Goal: Task Accomplishment & Management: Complete application form

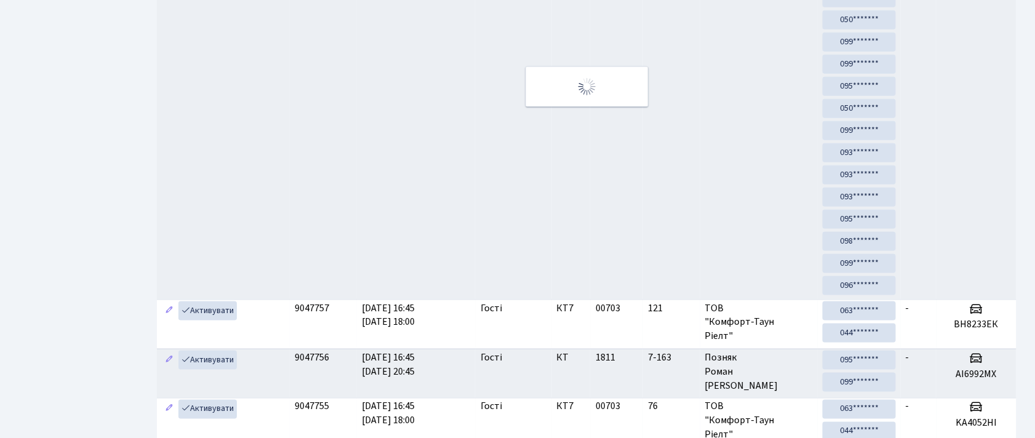
scroll to position [20, 0]
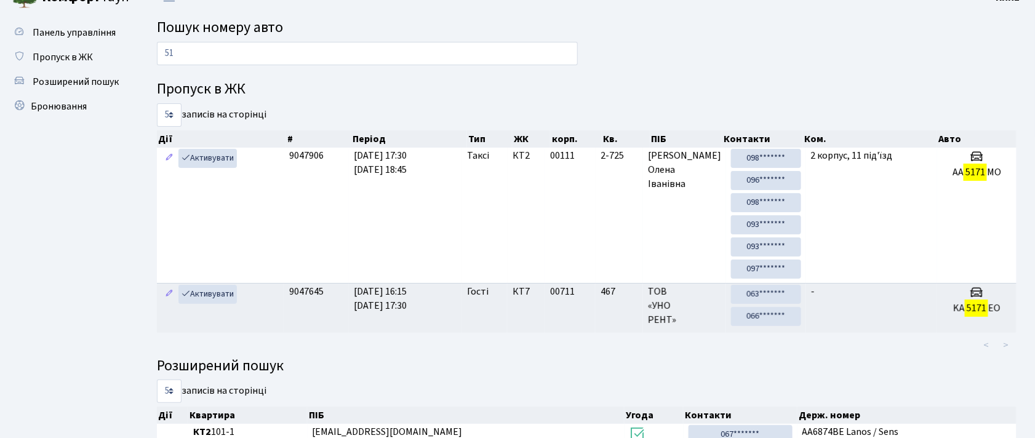
type input "5"
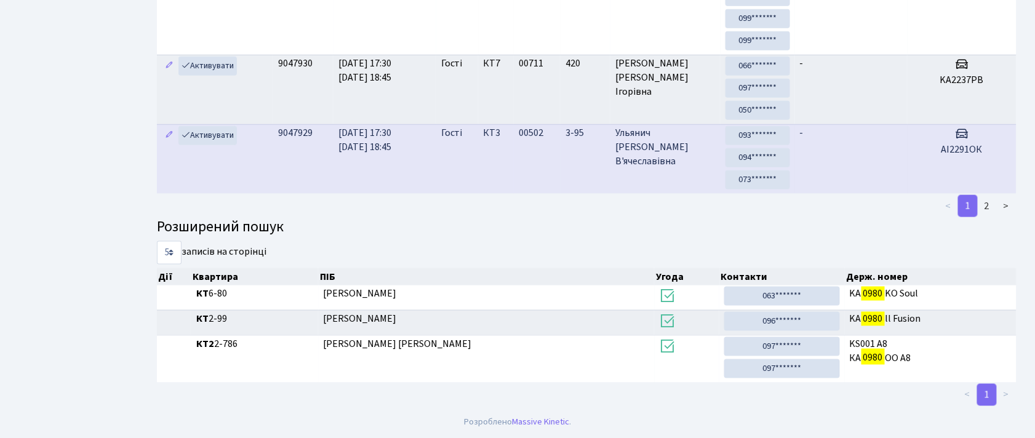
scroll to position [0, 0]
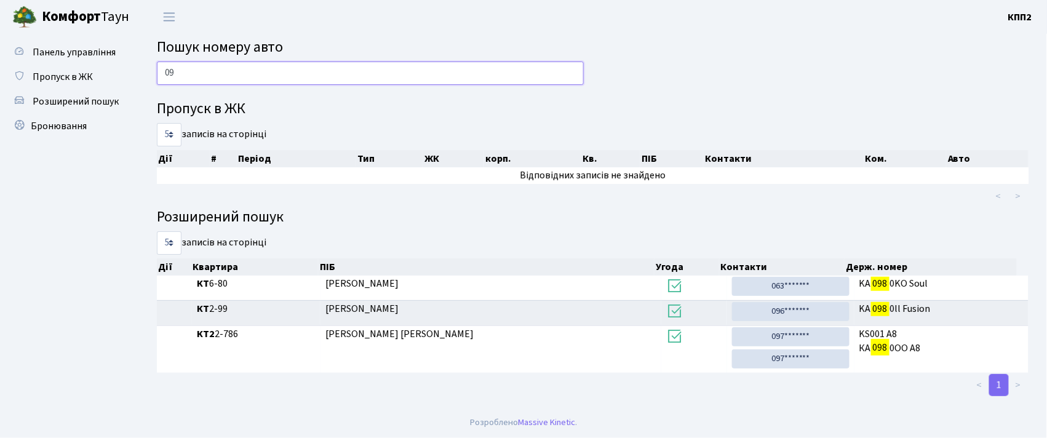
type input "0"
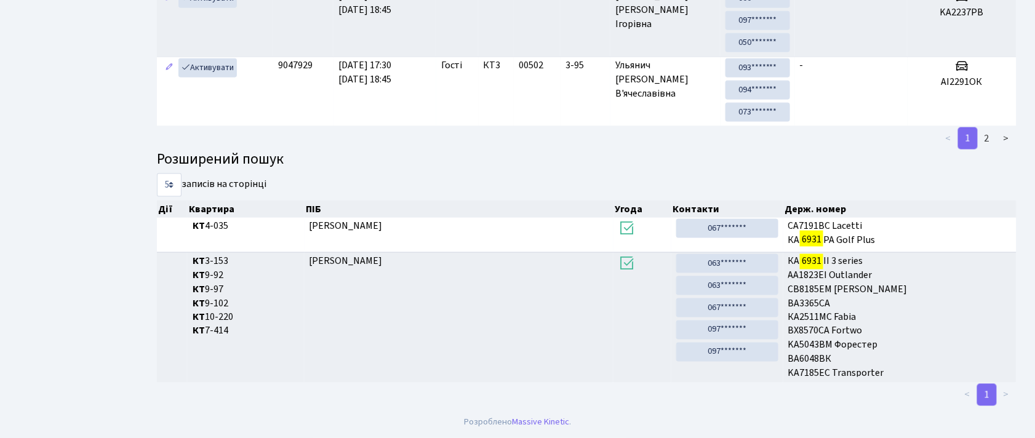
scroll to position [66, 0]
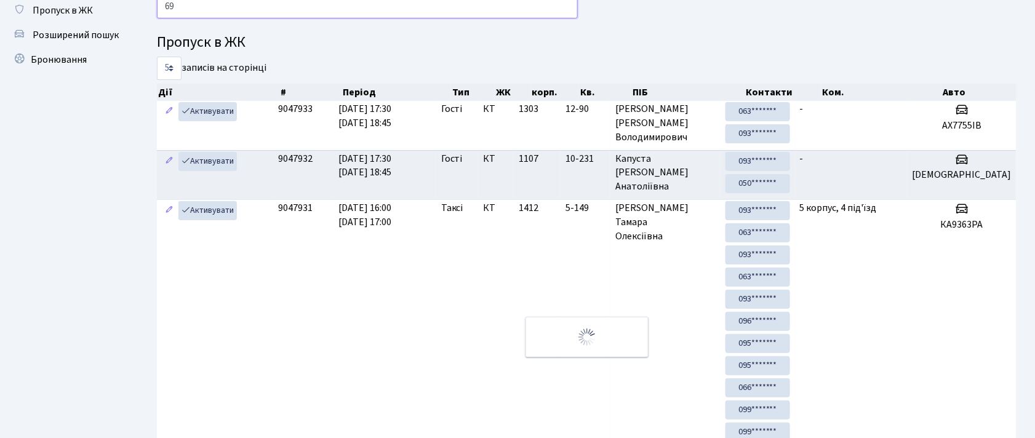
type input "6"
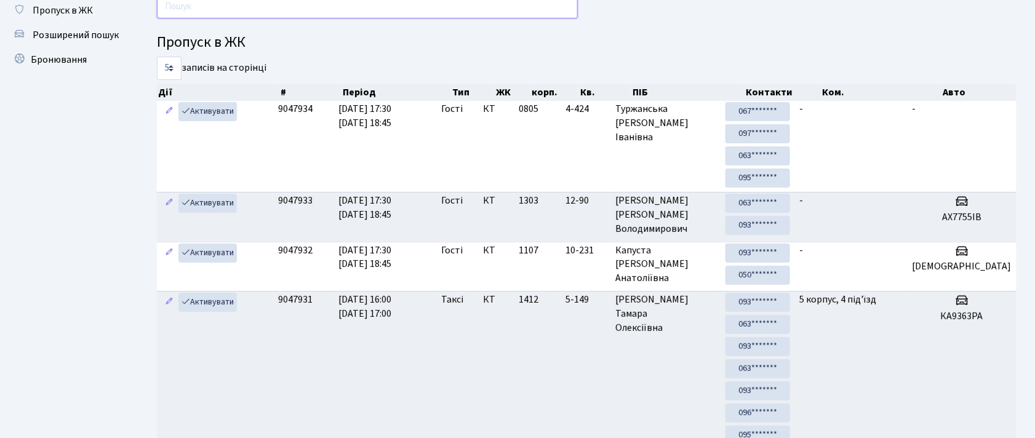
scroll to position [0, 0]
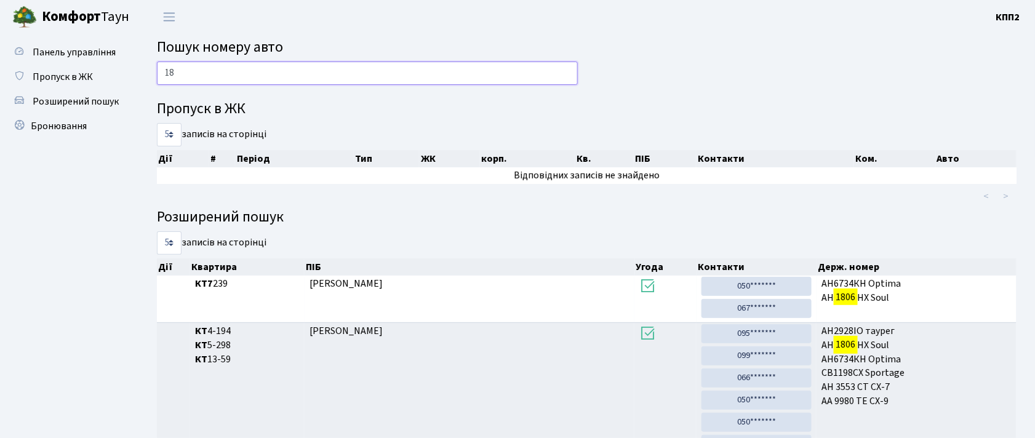
type input "1"
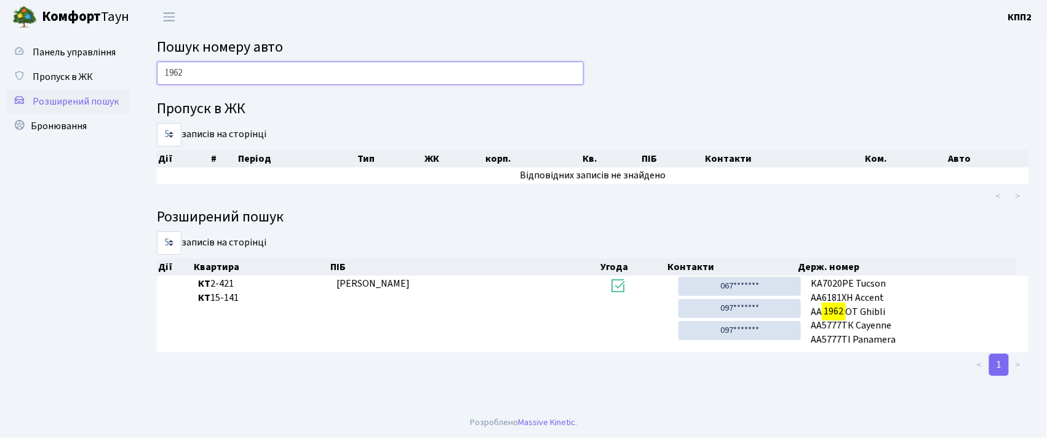
type input "1962"
click at [84, 95] on span "Розширений пошук" at bounding box center [76, 102] width 86 height 14
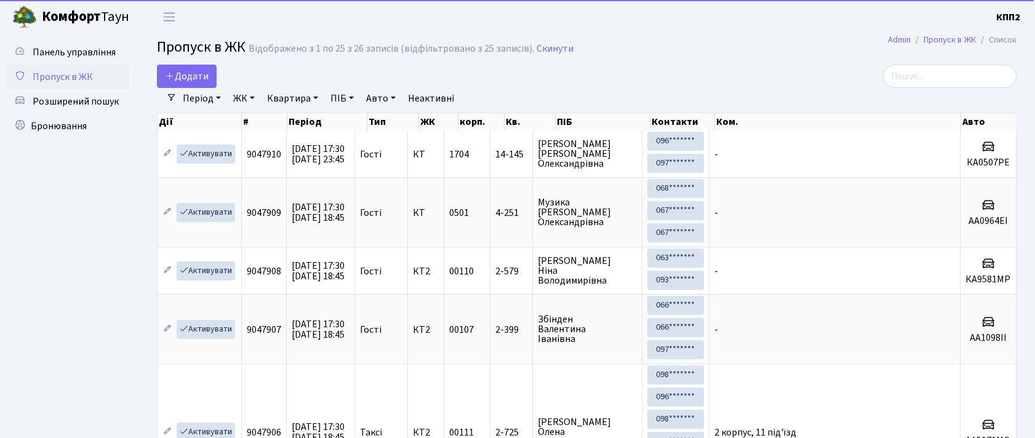
select select "25"
click at [185, 68] on link "Додати" at bounding box center [187, 76] width 60 height 23
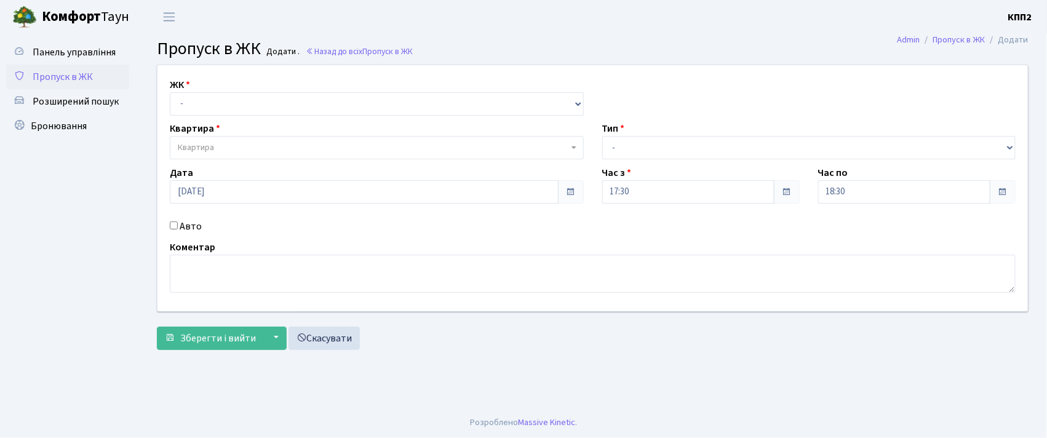
select select "271"
click at [170, 92] on select "- КТ, вул. Регенераторна, 4 КТ2, просп. [STREET_ADDRESS] [STREET_ADDRESS] [PERS…" at bounding box center [377, 103] width 414 height 23
select select
click at [217, 143] on span "Квартира" at bounding box center [373, 148] width 391 height 12
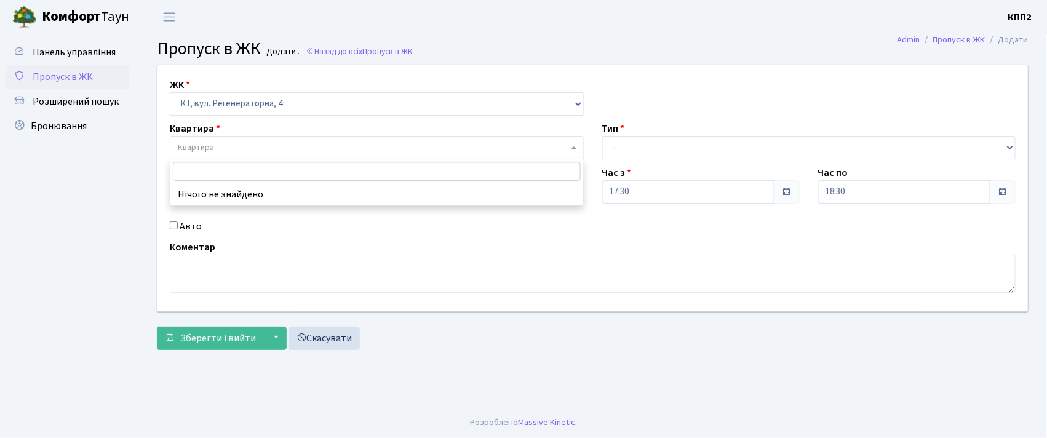
click at [199, 225] on label "Авто" at bounding box center [191, 226] width 22 height 15
click at [178, 225] on input "Авто" at bounding box center [174, 225] width 8 height 8
checkbox input "true"
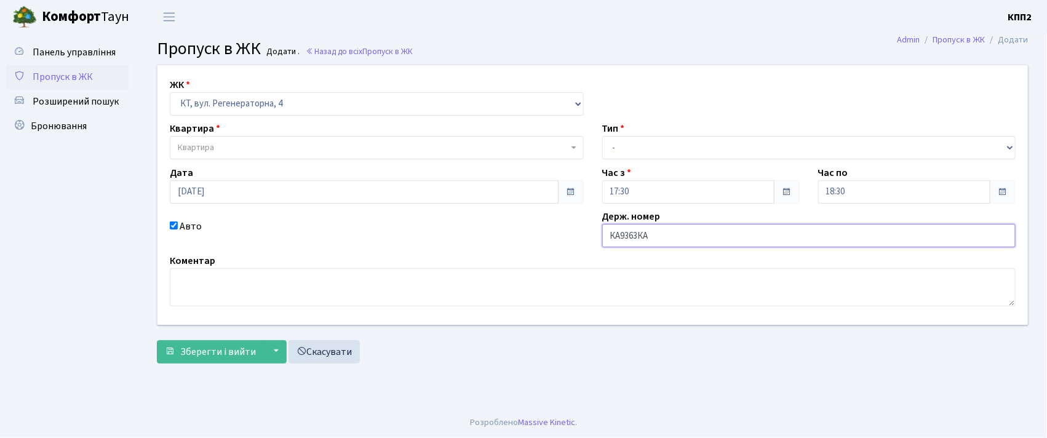
type input "КА9363КА"
click at [234, 144] on span "Квартира" at bounding box center [373, 148] width 391 height 12
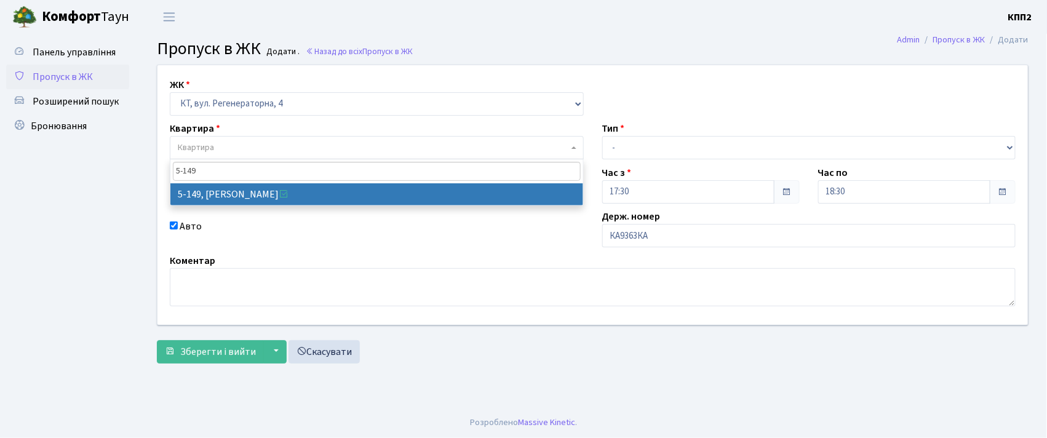
type input "5-149"
select select "2409"
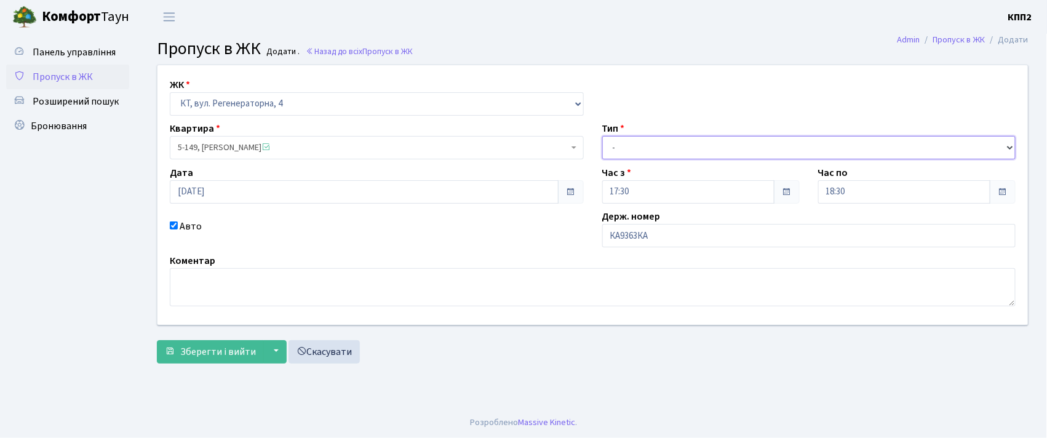
click at [637, 149] on select "- Доставка Таксі Гості Сервіс" at bounding box center [809, 147] width 414 height 23
select select "2"
click at [602, 136] on select "- Доставка Таксі Гості Сервіс" at bounding box center [809, 147] width 414 height 23
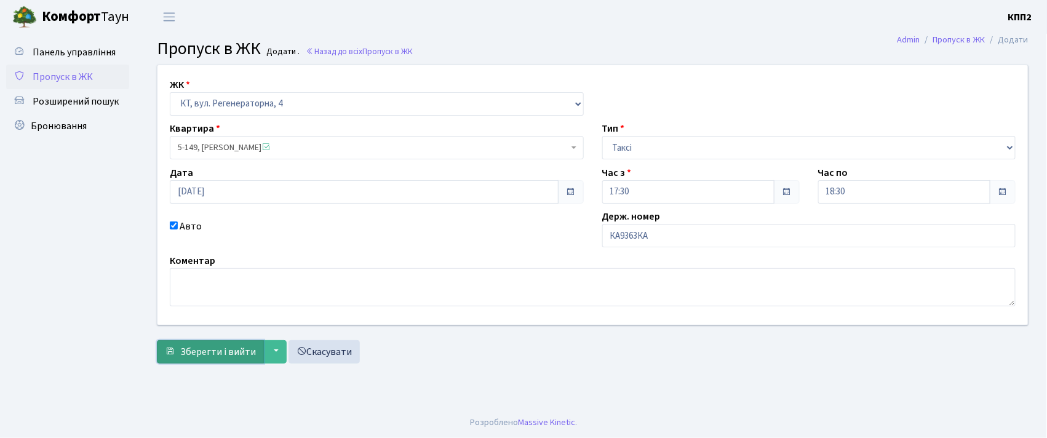
click at [210, 353] on span "Зберегти і вийти" at bounding box center [218, 352] width 76 height 14
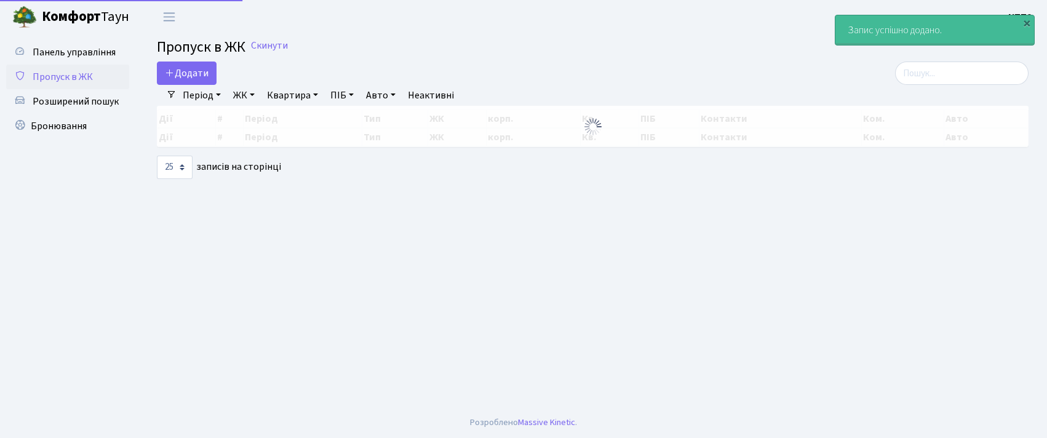
select select "25"
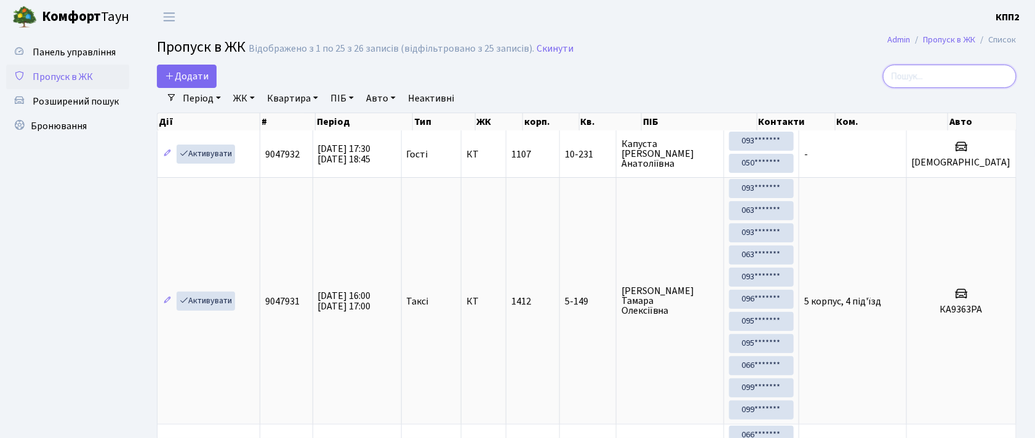
click at [951, 72] on input "search" at bounding box center [950, 76] width 134 height 23
type input "6"
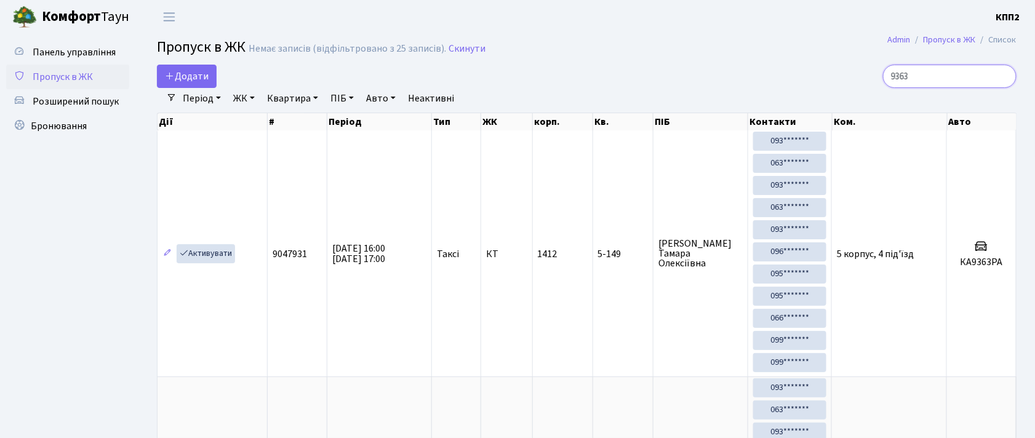
type input "9363"
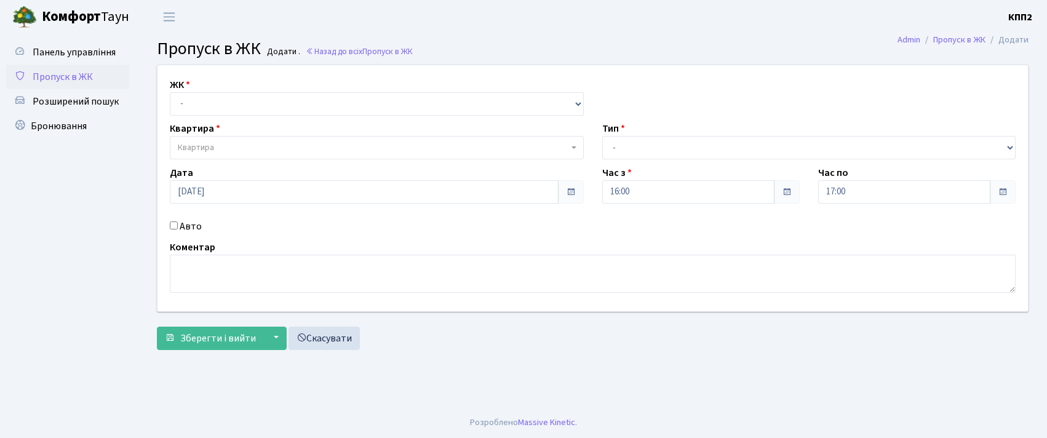
click at [336, 97] on select "- КТ, вул. Регенераторна, 4 КТ2, просп. [STREET_ADDRESS] [STREET_ADDRESS] [PERS…" at bounding box center [377, 103] width 414 height 23
select select "271"
click at [170, 92] on select "- КТ, вул. Регенераторна, 4 КТ2, просп. [STREET_ADDRESS] [STREET_ADDRESS] [PERS…" at bounding box center [377, 103] width 414 height 23
select select
click at [343, 146] on span "Квартира" at bounding box center [373, 148] width 391 height 12
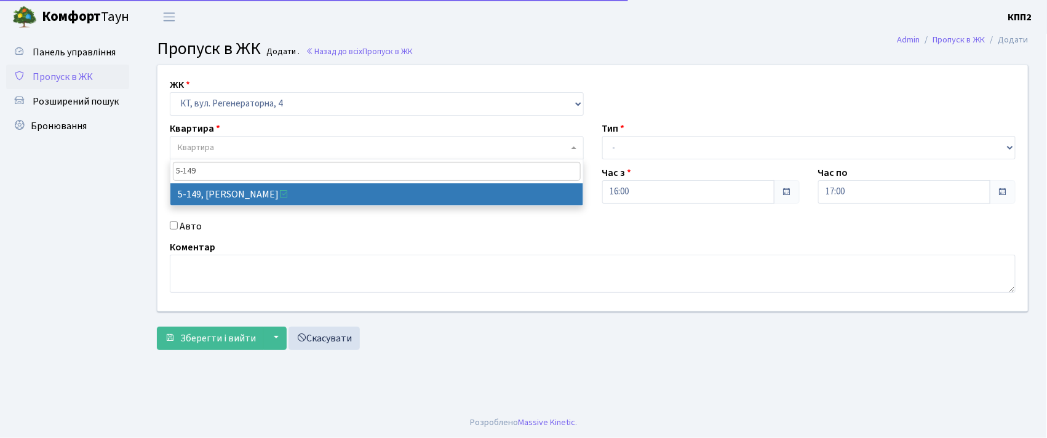
type input "5-149"
select select "2409"
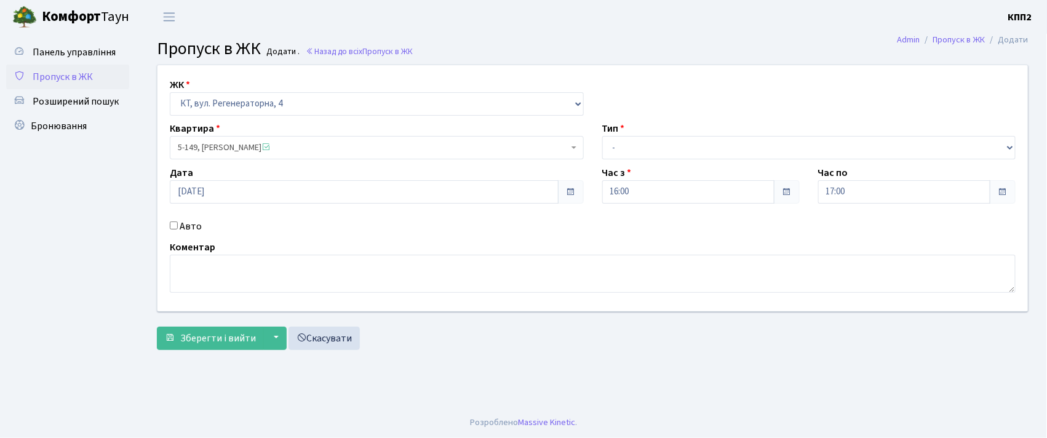
click at [175, 227] on input "Авто" at bounding box center [174, 225] width 8 height 8
checkbox input "true"
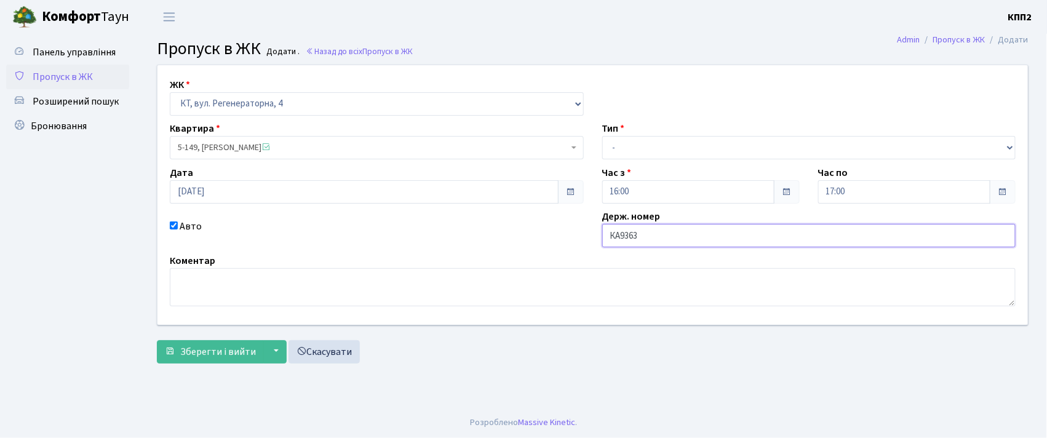
type input "КА9363РА"
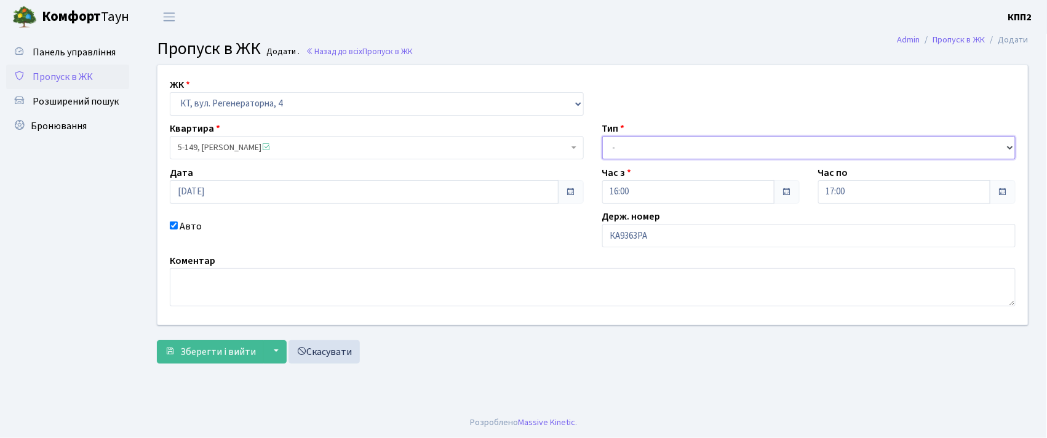
drag, startPoint x: 692, startPoint y: 143, endPoint x: 682, endPoint y: 156, distance: 15.9
click at [692, 143] on select "- Доставка Таксі Гості Сервіс" at bounding box center [809, 147] width 414 height 23
select select "2"
click at [602, 136] on select "- Доставка Таксі Гості Сервіс" at bounding box center [809, 147] width 414 height 23
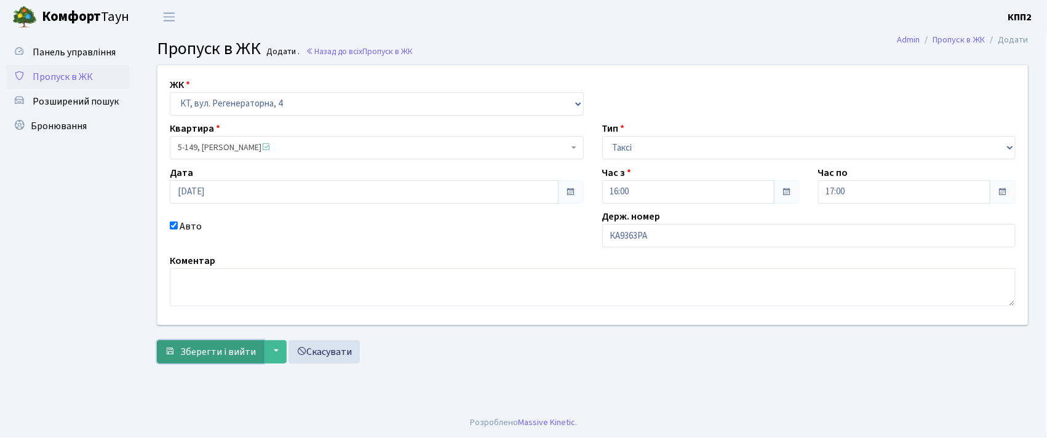
click at [220, 357] on span "Зберегти і вийти" at bounding box center [218, 352] width 76 height 14
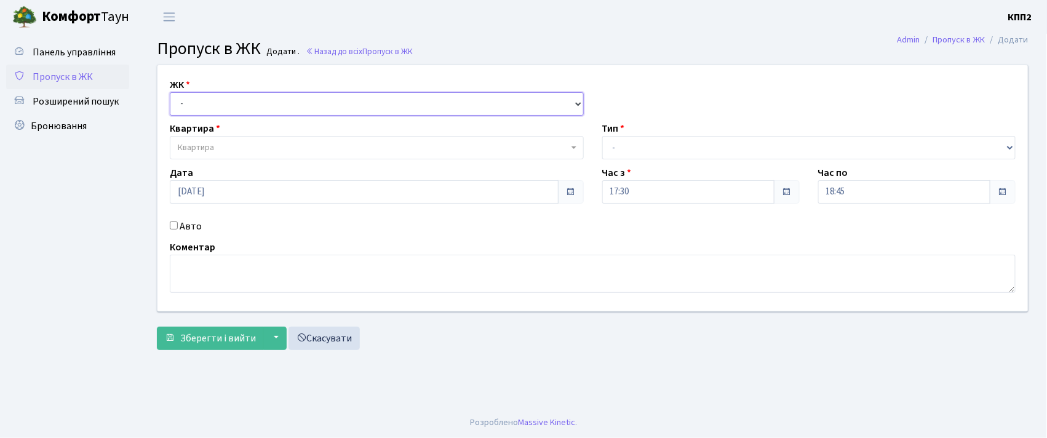
click at [198, 100] on select "- КТ, вул. Регенераторна, 4 КТ2, просп. [STREET_ADDRESS] [STREET_ADDRESS] [PERS…" at bounding box center [377, 103] width 414 height 23
select select "271"
click at [170, 92] on select "- КТ, вул. Регенераторна, 4 КТ2, просп. [STREET_ADDRESS] [STREET_ADDRESS] [PERS…" at bounding box center [377, 103] width 414 height 23
select select
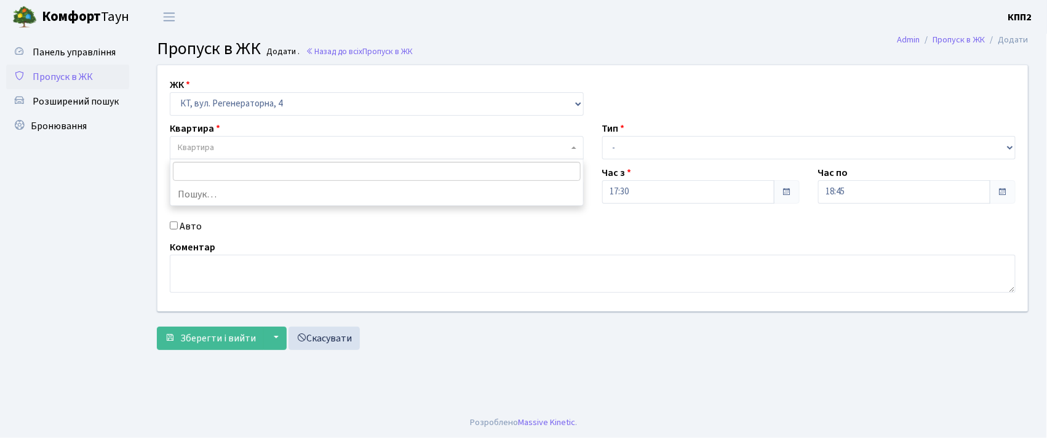
click at [205, 149] on span "Квартира" at bounding box center [196, 148] width 36 height 12
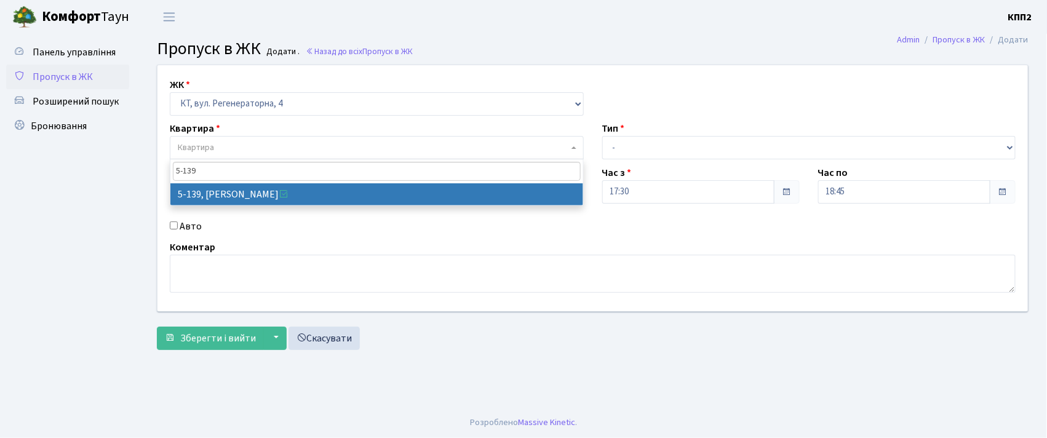
type input "5-139"
select select "2399"
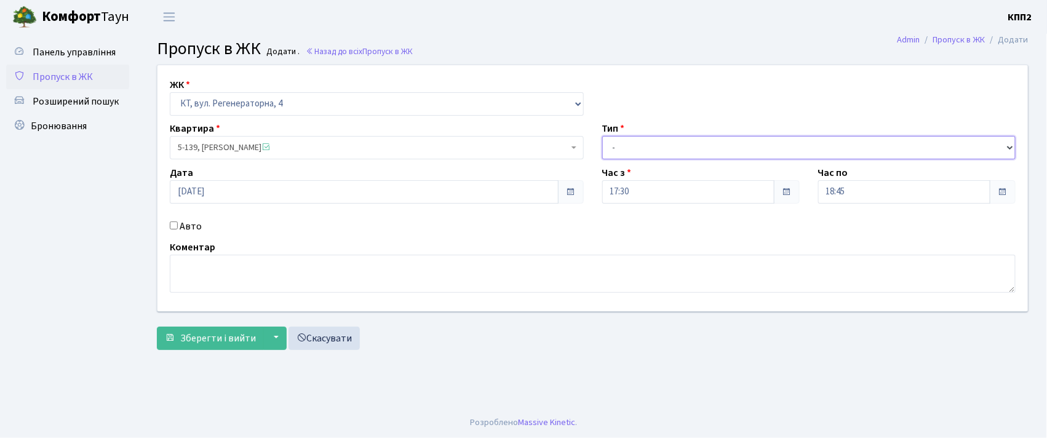
click at [663, 145] on select "- Доставка Таксі Гості Сервіс" at bounding box center [809, 147] width 414 height 23
select select "1"
click at [602, 136] on select "- Доставка Таксі Гості Сервіс" at bounding box center [809, 147] width 414 height 23
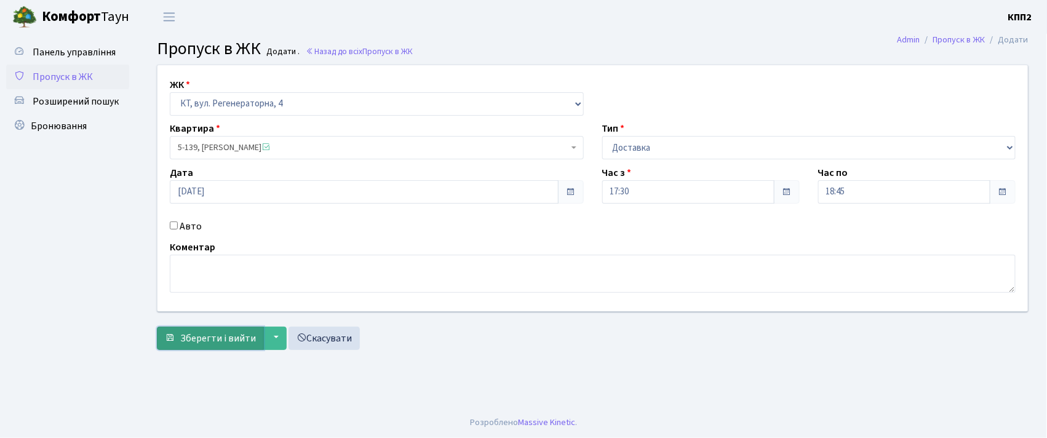
click at [212, 335] on span "Зберегти і вийти" at bounding box center [218, 339] width 76 height 14
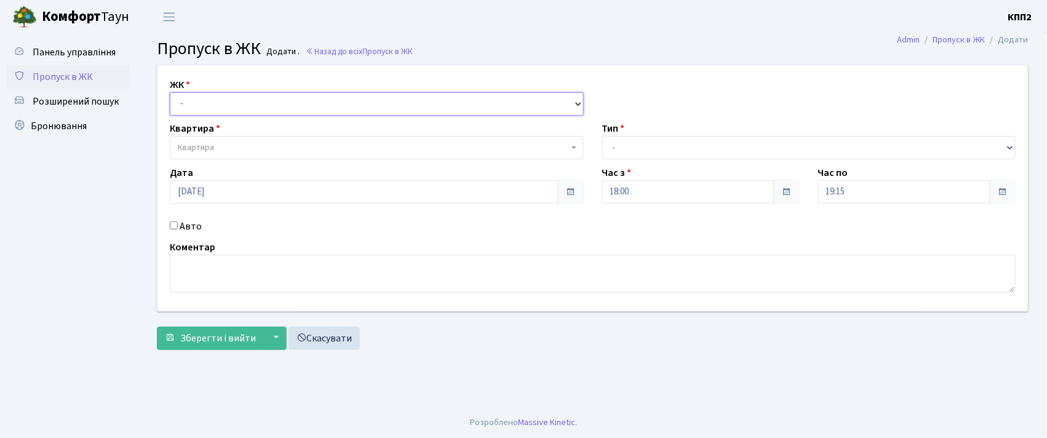
click at [183, 97] on select "- КТ, вул. Регенераторна, 4 КТ2, просп. [STREET_ADDRESS] [STREET_ADDRESS] [PERS…" at bounding box center [377, 103] width 414 height 23
select select "271"
click at [170, 92] on select "- КТ, вул. Регенераторна, 4 КТ2, просп. [STREET_ADDRESS] [STREET_ADDRESS] [PERS…" at bounding box center [377, 103] width 414 height 23
select select
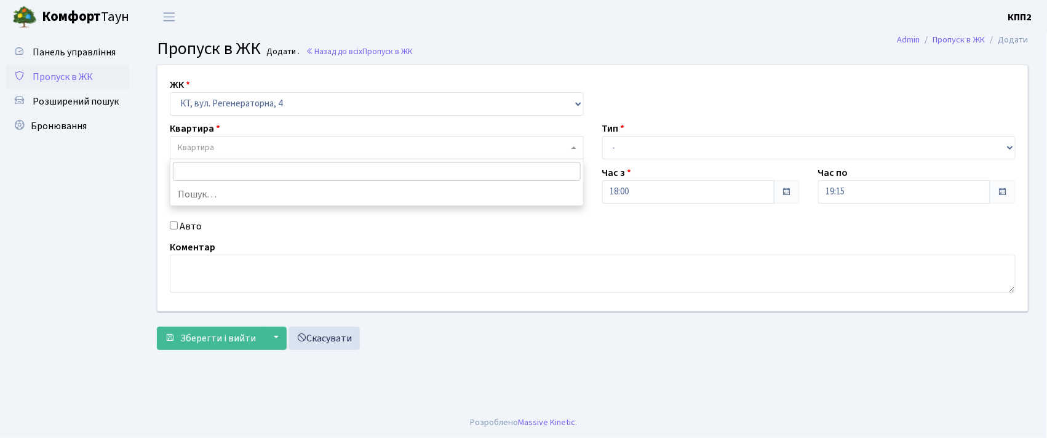
click at [190, 146] on span "Квартира" at bounding box center [196, 148] width 36 height 12
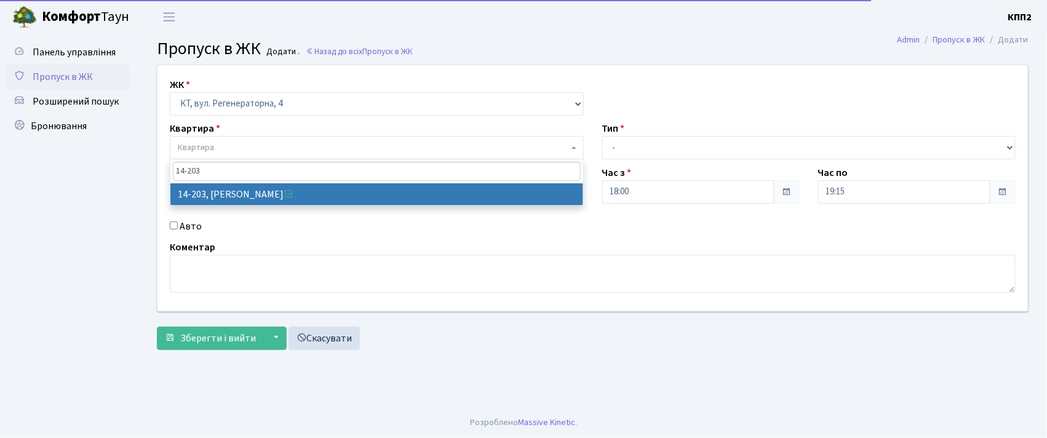
type input "14-203"
drag, startPoint x: 256, startPoint y: 195, endPoint x: 231, endPoint y: 274, distance: 82.5
select select "7580"
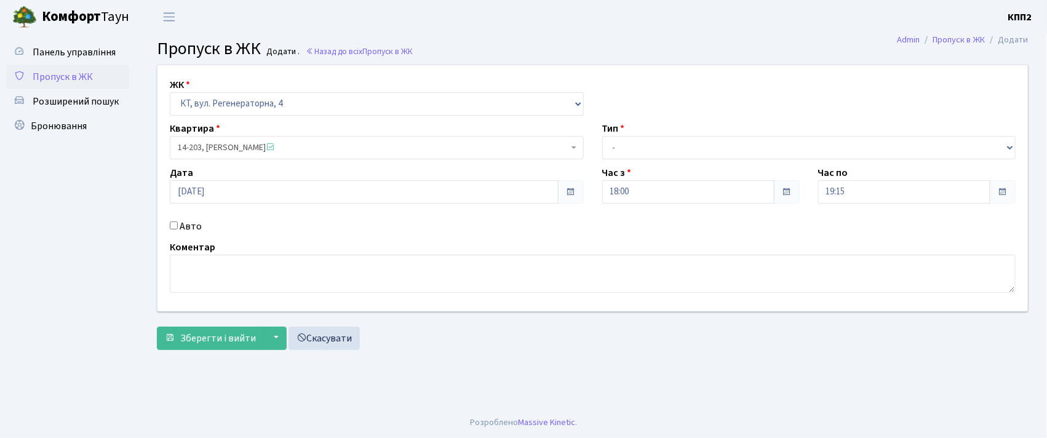
click at [175, 222] on input "Авто" at bounding box center [174, 225] width 8 height 8
checkbox input "true"
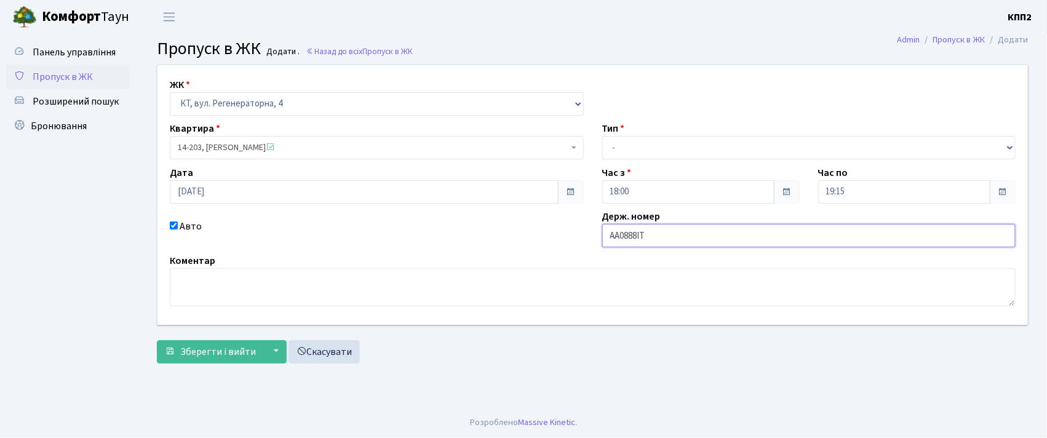
type input "АА0888ІТ"
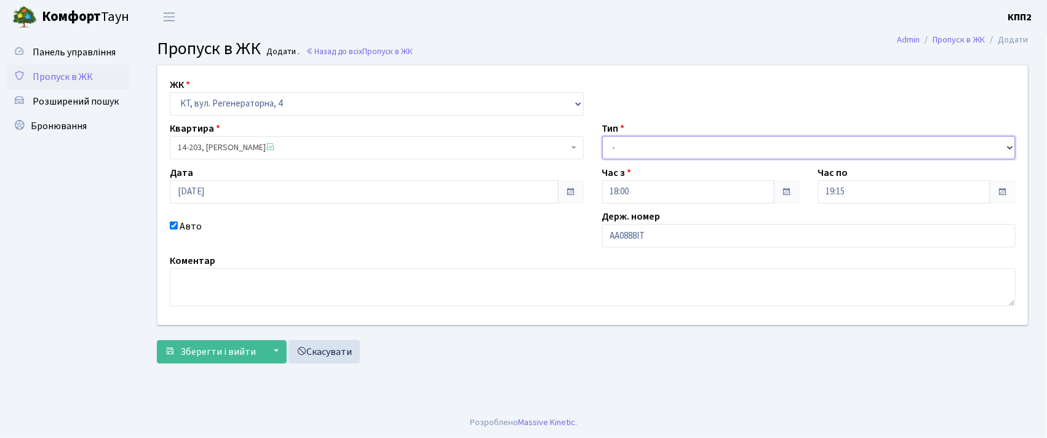
click at [625, 138] on select "- Доставка Таксі Гості Сервіс" at bounding box center [809, 147] width 414 height 23
select select "2"
click at [602, 136] on select "- Доставка Таксі Гості Сервіс" at bounding box center [809, 147] width 414 height 23
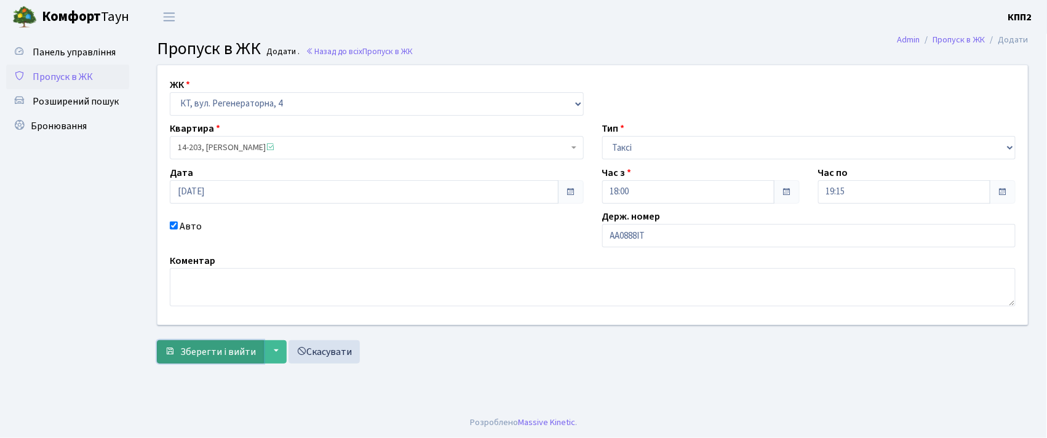
click at [194, 351] on span "Зберегти і вийти" at bounding box center [218, 352] width 76 height 14
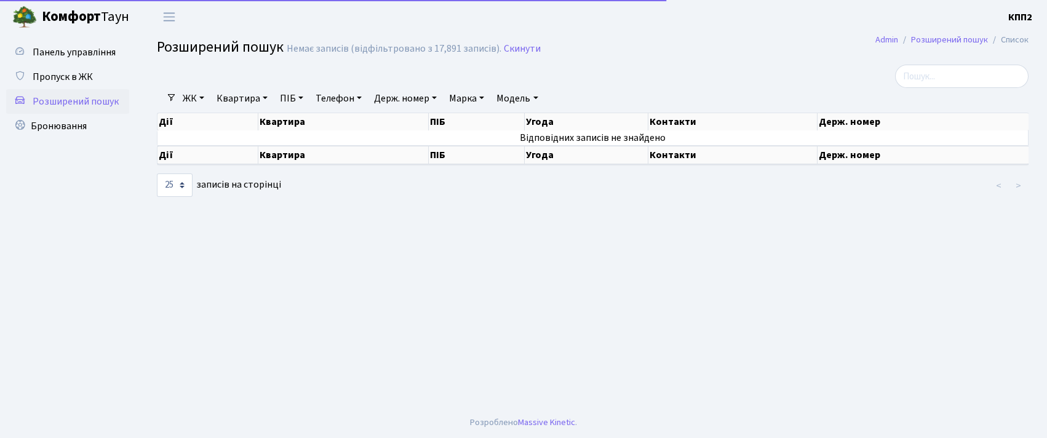
select select "25"
click at [396, 102] on link "Держ. номер" at bounding box center [405, 98] width 73 height 21
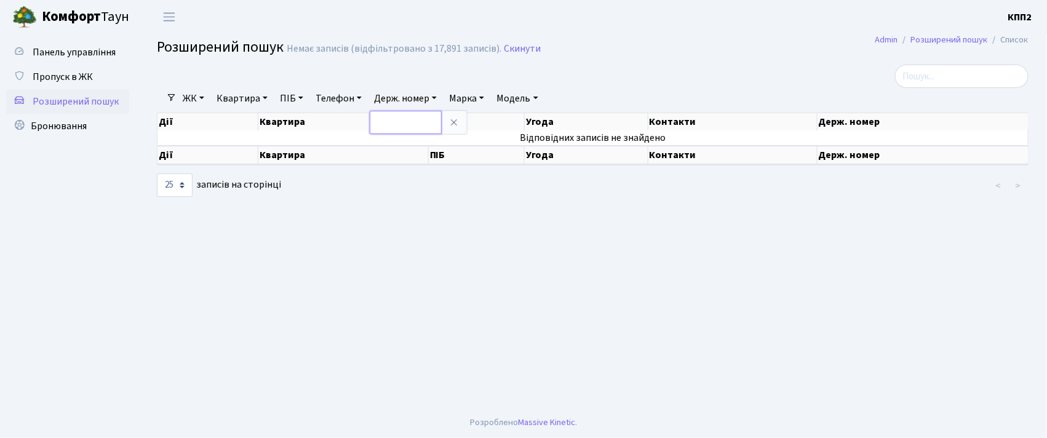
click at [400, 117] on input "text" at bounding box center [406, 122] width 72 height 23
type input "1962"
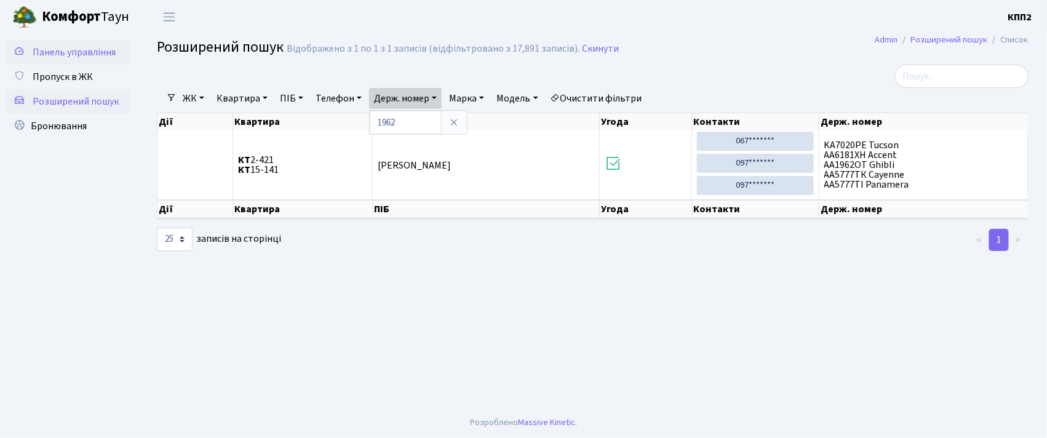
click at [81, 49] on span "Панель управління" at bounding box center [74, 53] width 83 height 14
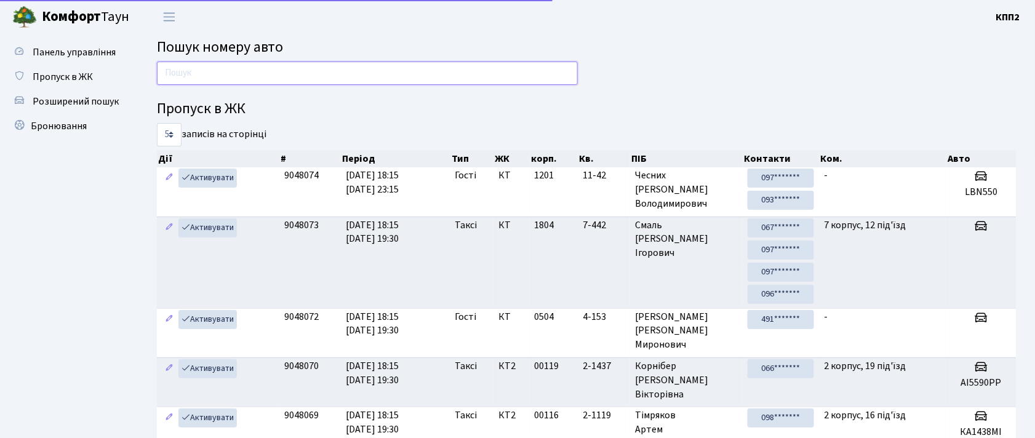
click at [178, 80] on input "text" at bounding box center [367, 73] width 421 height 23
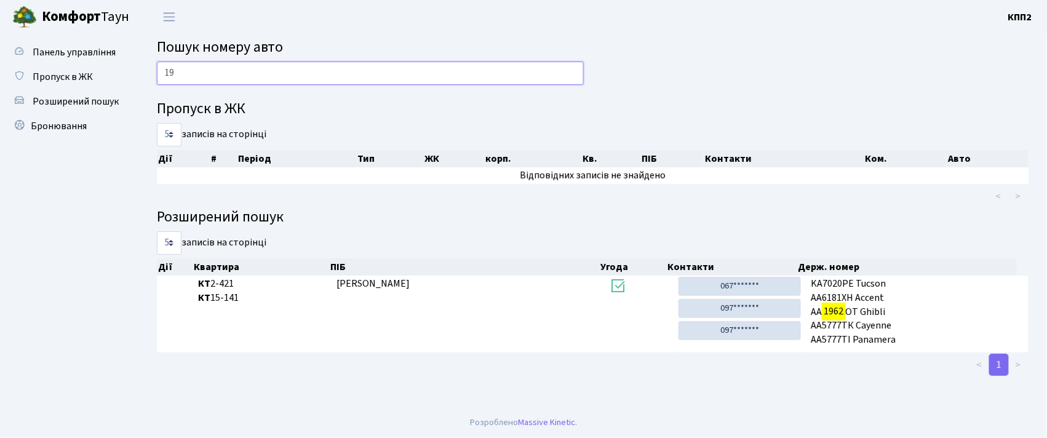
type input "1"
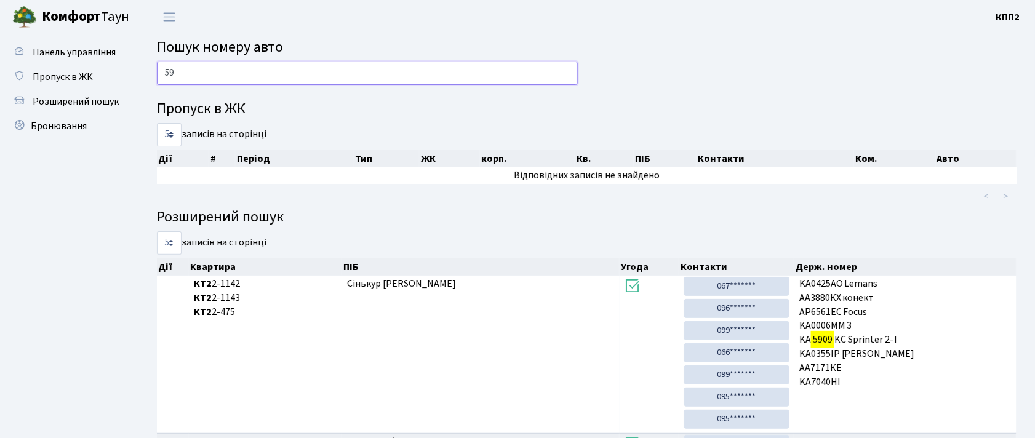
type input "5"
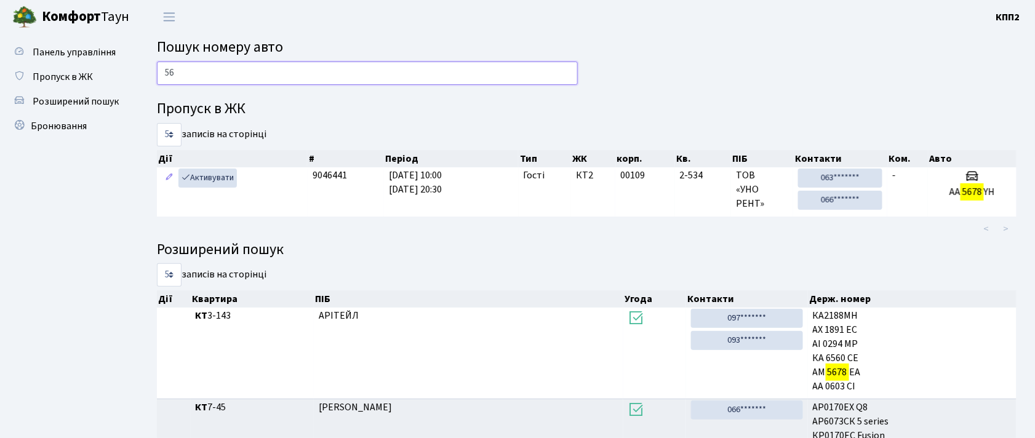
type input "5"
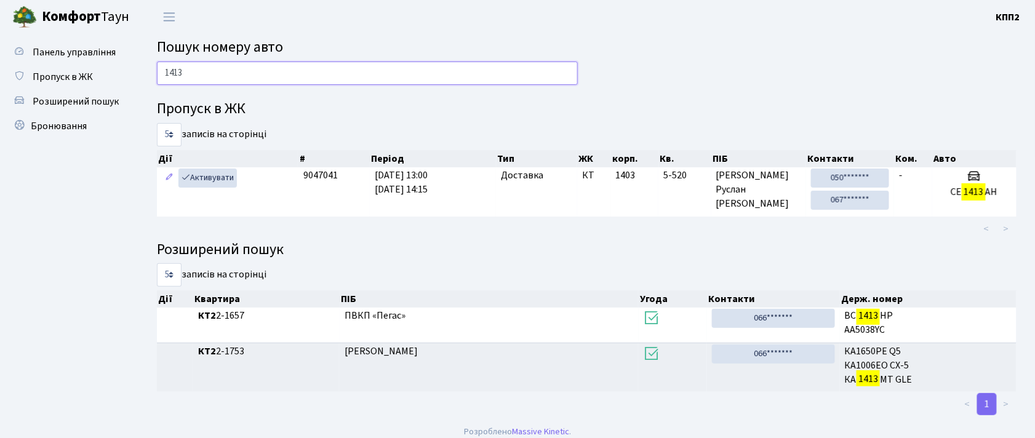
scroll to position [10, 0]
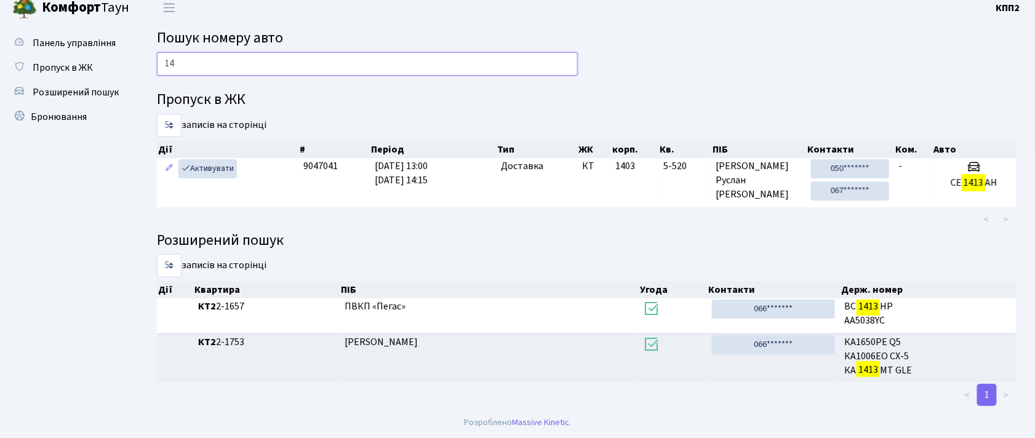
type input "1"
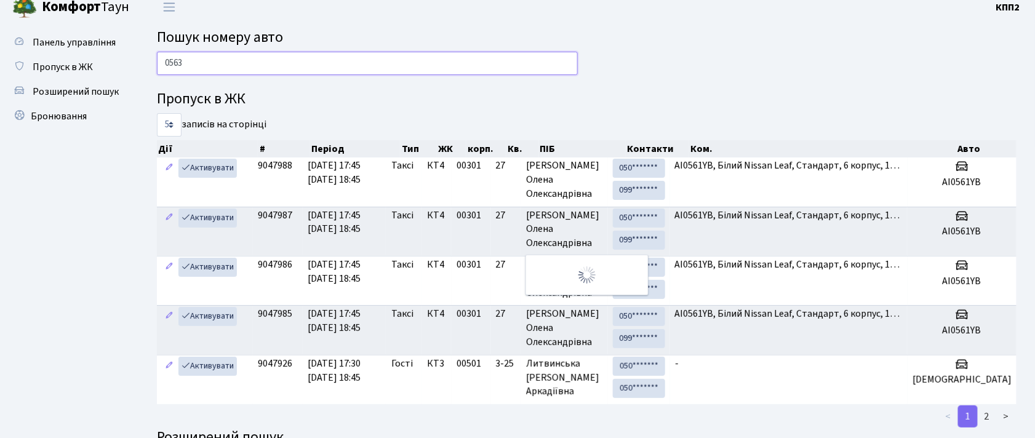
scroll to position [0, 0]
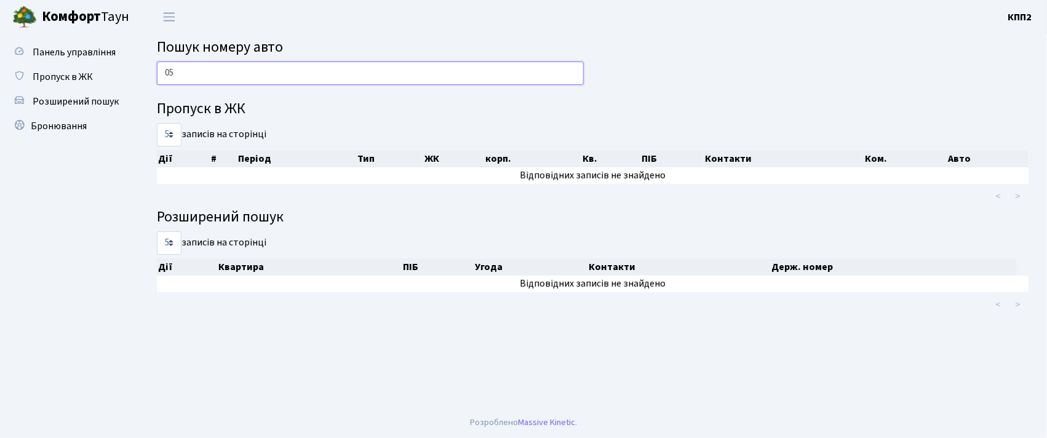
type input "0"
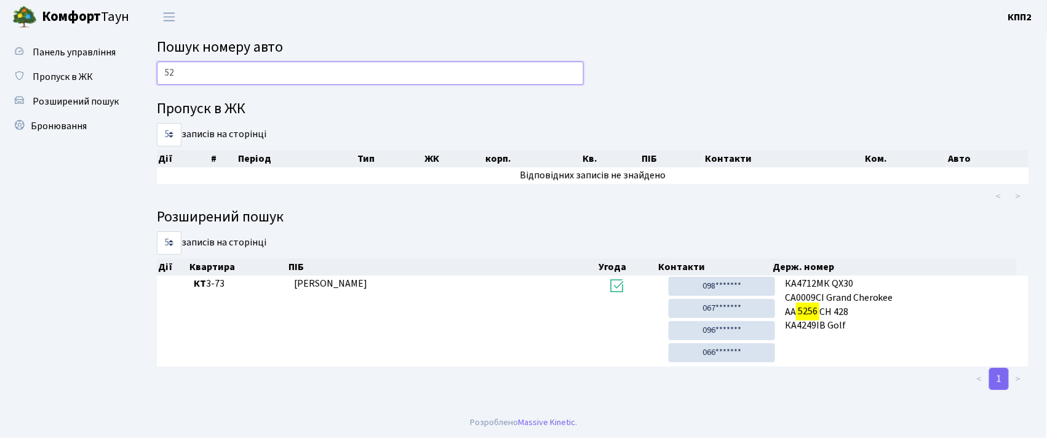
type input "5"
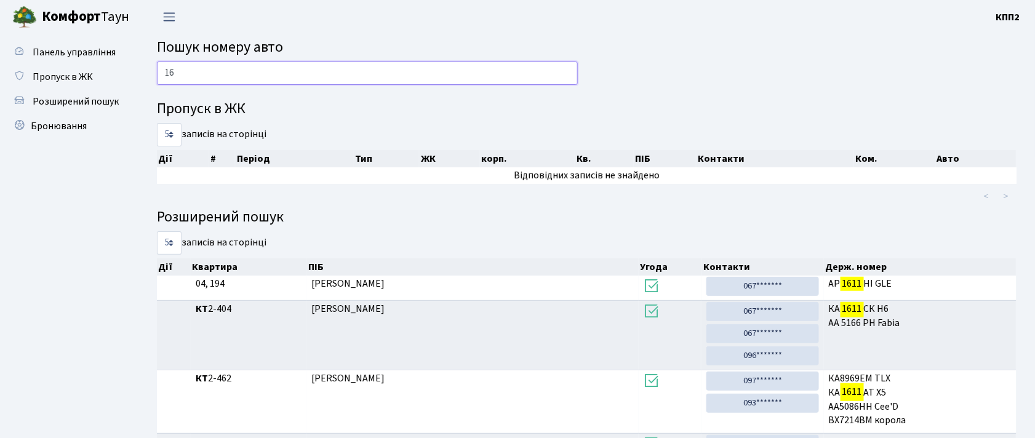
type input "1"
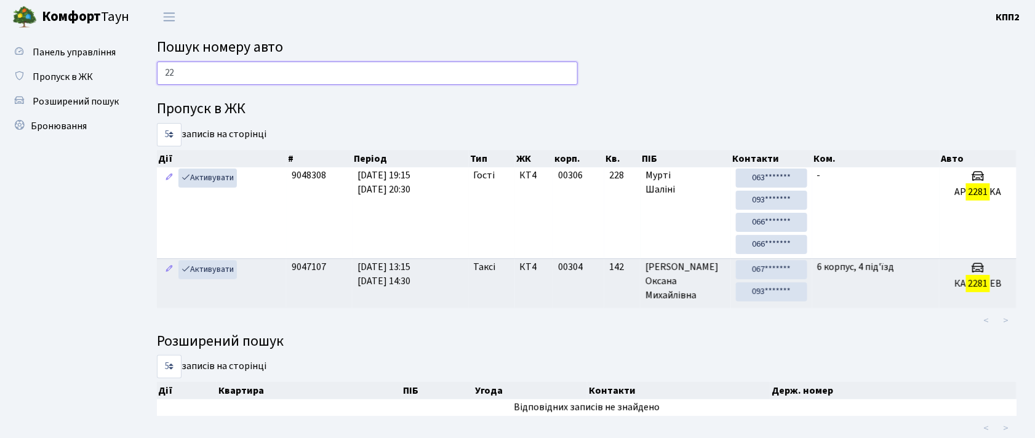
type input "2"
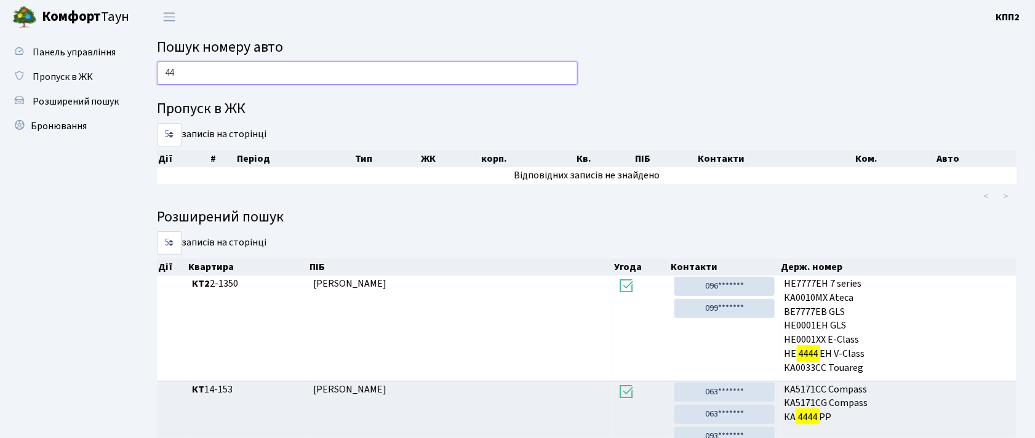
type input "4"
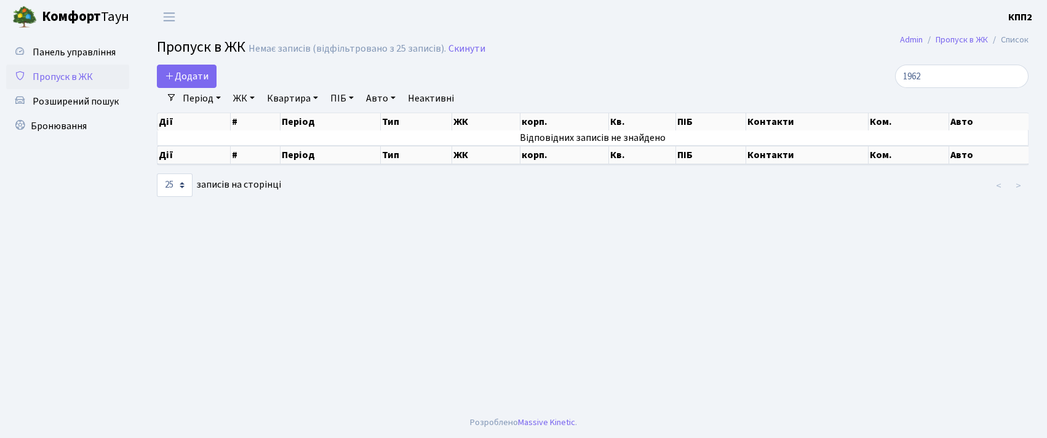
select select "25"
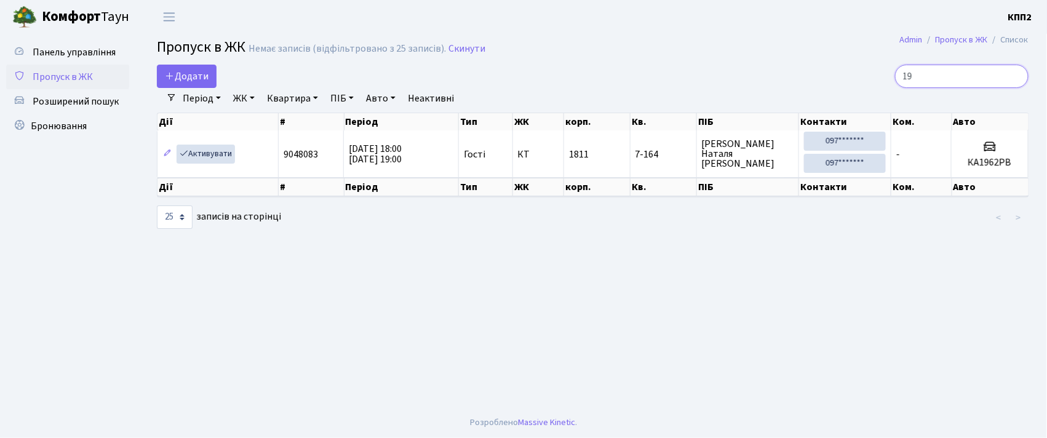
type input "1"
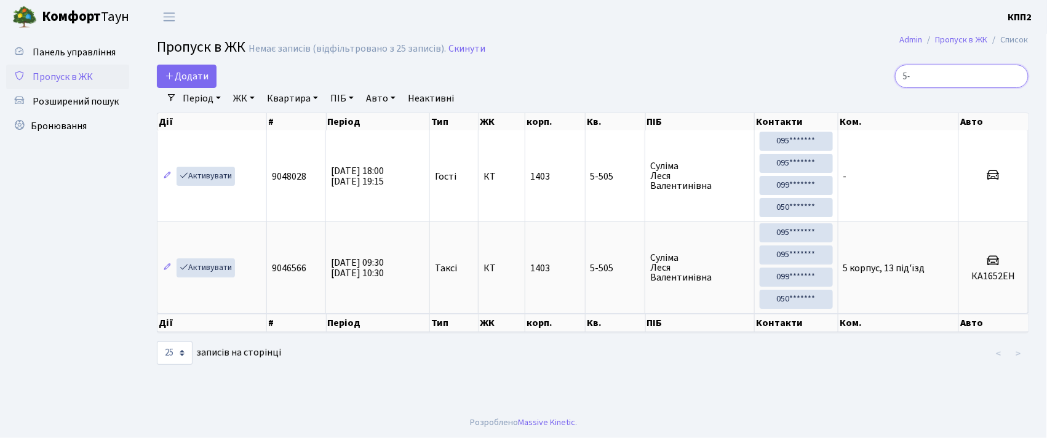
type input "5"
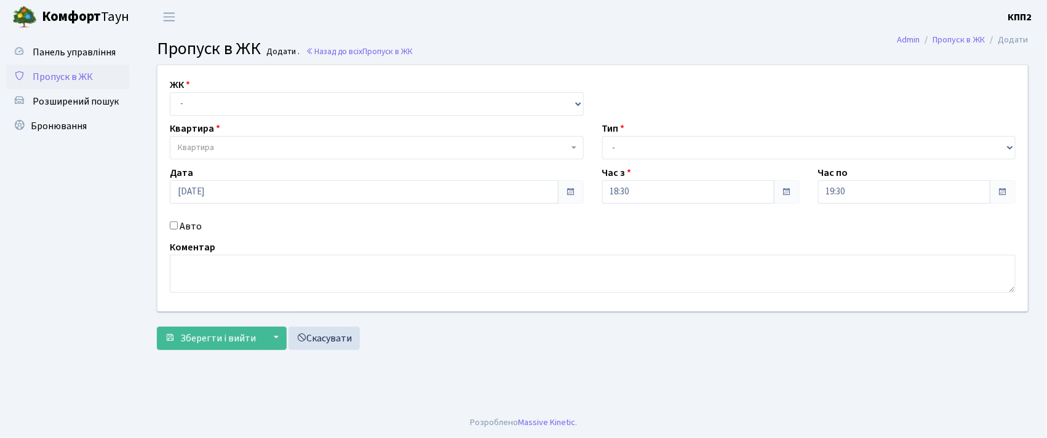
click at [175, 225] on input "Авто" at bounding box center [174, 225] width 8 height 8
checkbox input "true"
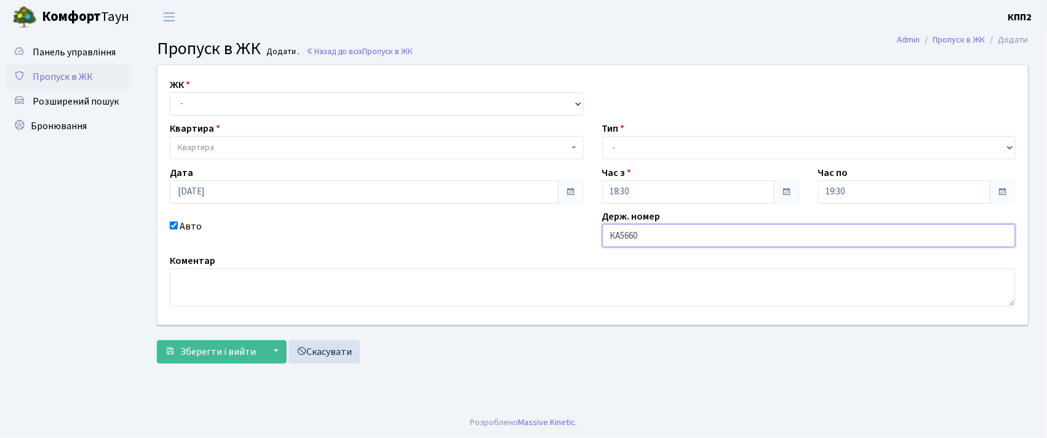
type input "КА5660КІ"
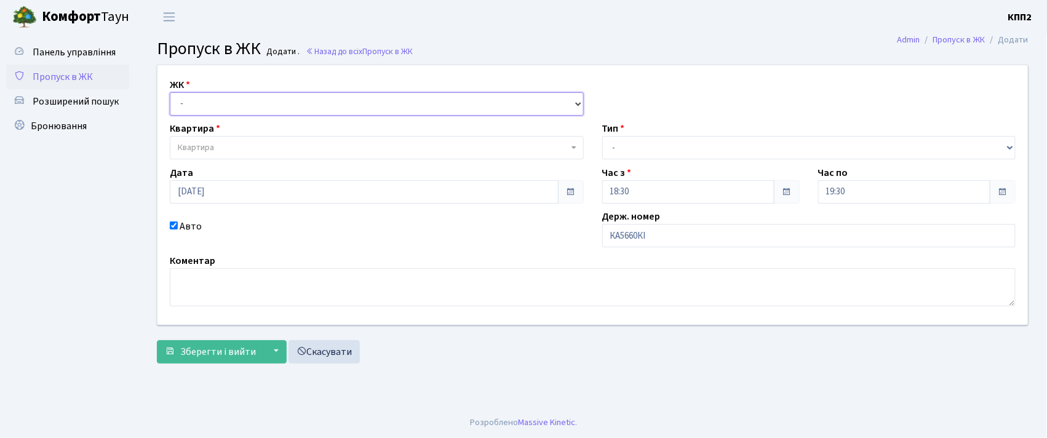
click at [260, 97] on select "- КТ, вул. Регенераторна, 4 КТ2, просп. [STREET_ADDRESS] [STREET_ADDRESS] [PERS…" at bounding box center [377, 103] width 414 height 23
select select "271"
click at [170, 92] on select "- КТ, вул. Регенераторна, 4 КТ2, просп. [STREET_ADDRESS] [STREET_ADDRESS] [PERS…" at bounding box center [377, 103] width 414 height 23
select select
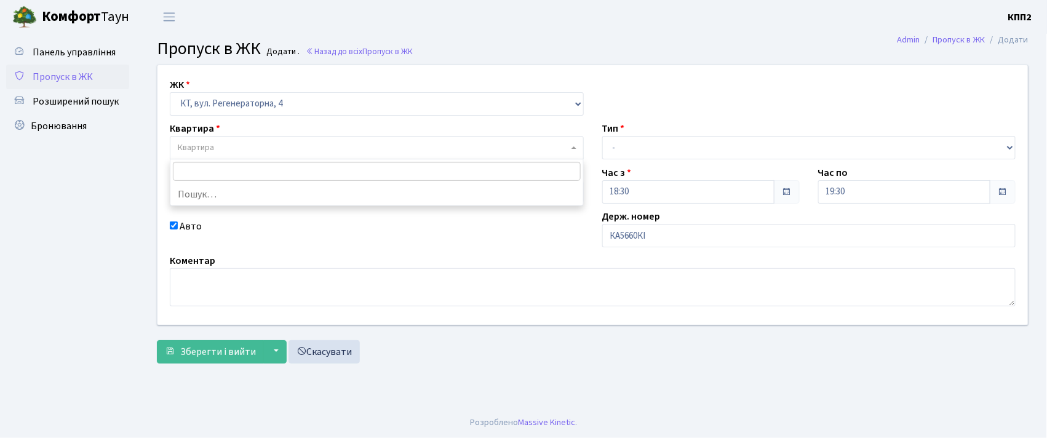
click at [263, 139] on span "Квартира" at bounding box center [377, 147] width 414 height 23
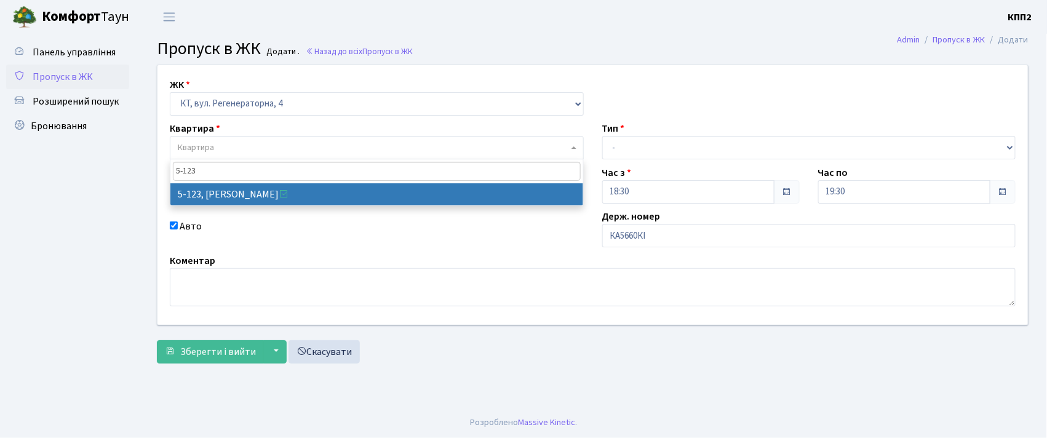
type input "5-123"
select select "2383"
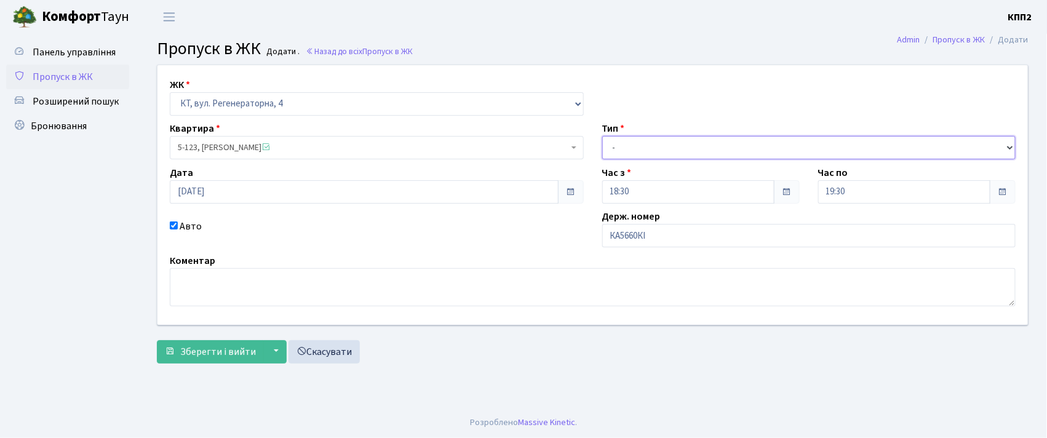
click at [624, 150] on select "- Доставка Таксі Гості Сервіс" at bounding box center [809, 147] width 414 height 23
select select "2"
click at [602, 136] on select "- Доставка Таксі Гості Сервіс" at bounding box center [809, 147] width 414 height 23
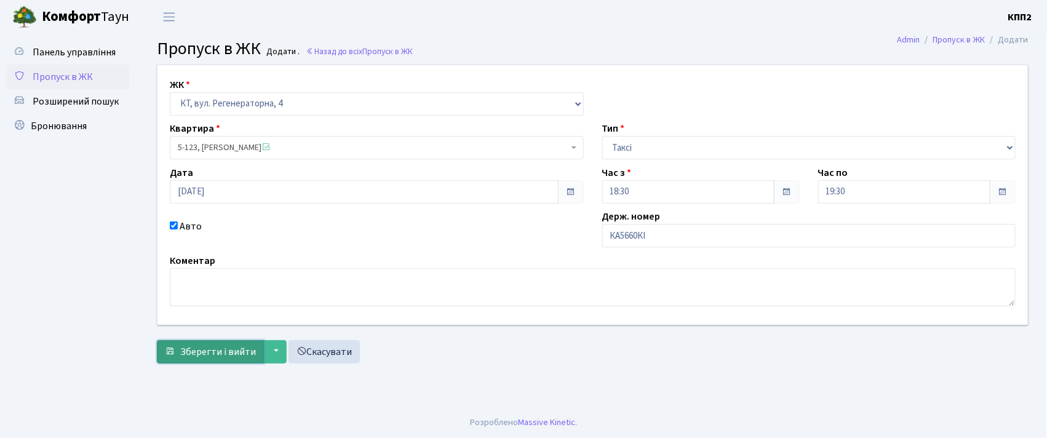
click at [205, 350] on span "Зберегти і вийти" at bounding box center [218, 352] width 76 height 14
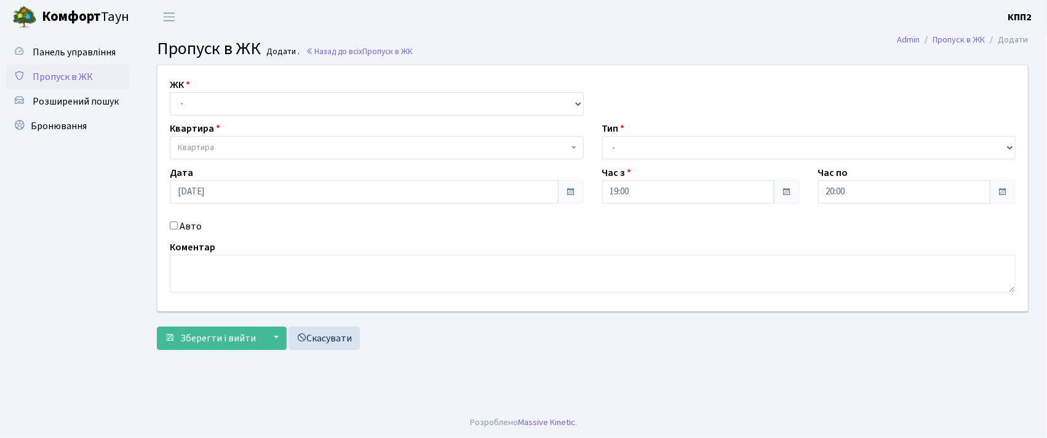
click at [173, 223] on input "Авто" at bounding box center [174, 225] width 8 height 8
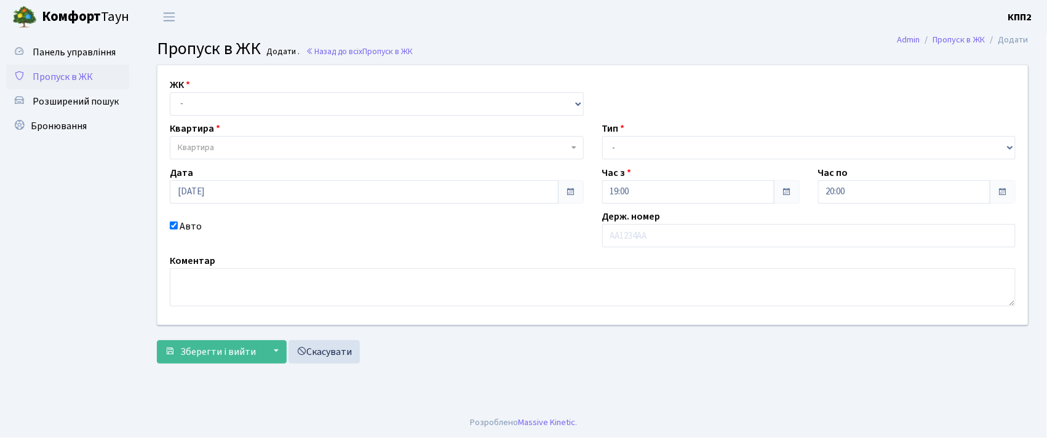
click at [173, 225] on input "Авто" at bounding box center [174, 225] width 8 height 8
checkbox input "false"
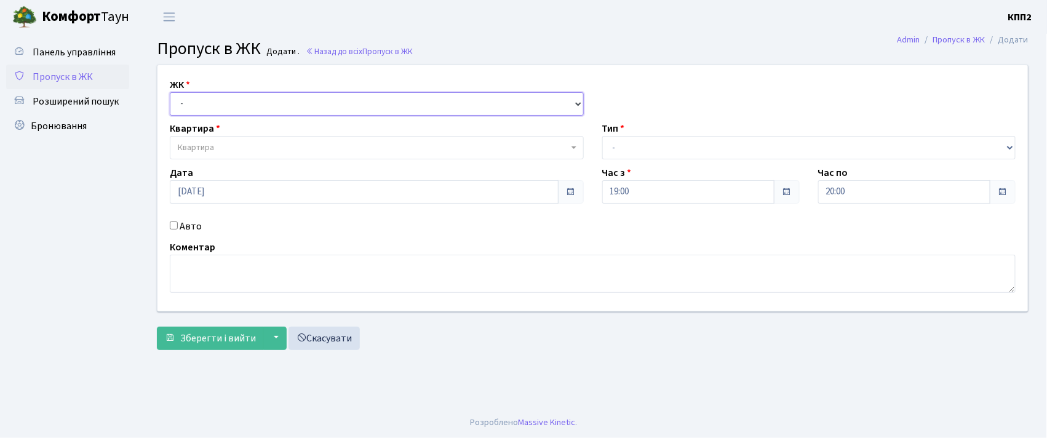
click at [188, 94] on select "- КТ, вул. Регенераторна, 4 КТ2, просп. [STREET_ADDRESS] [STREET_ADDRESS] [PERS…" at bounding box center [377, 103] width 414 height 23
select select "271"
click at [170, 92] on select "- КТ, вул. Регенераторна, 4 КТ2, просп. [STREET_ADDRESS] [STREET_ADDRESS] [PERS…" at bounding box center [377, 103] width 414 height 23
select select
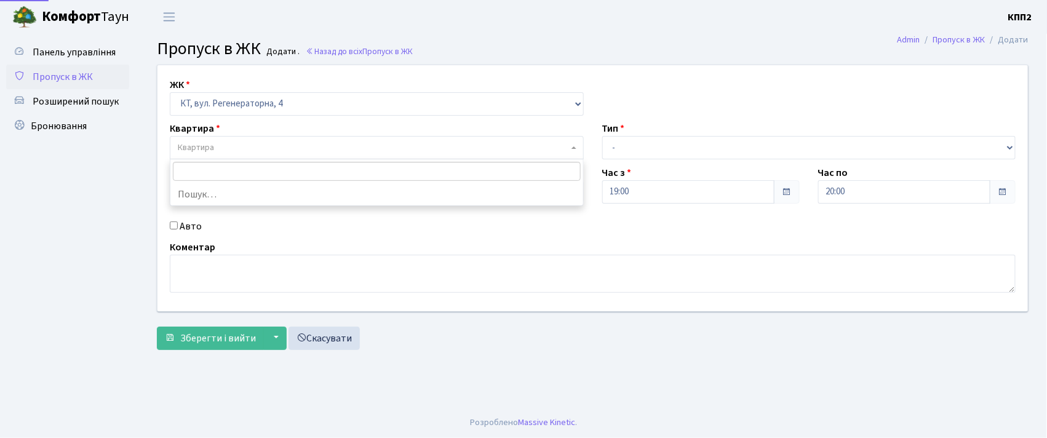
click at [193, 146] on span "Квартира" at bounding box center [196, 148] width 36 height 12
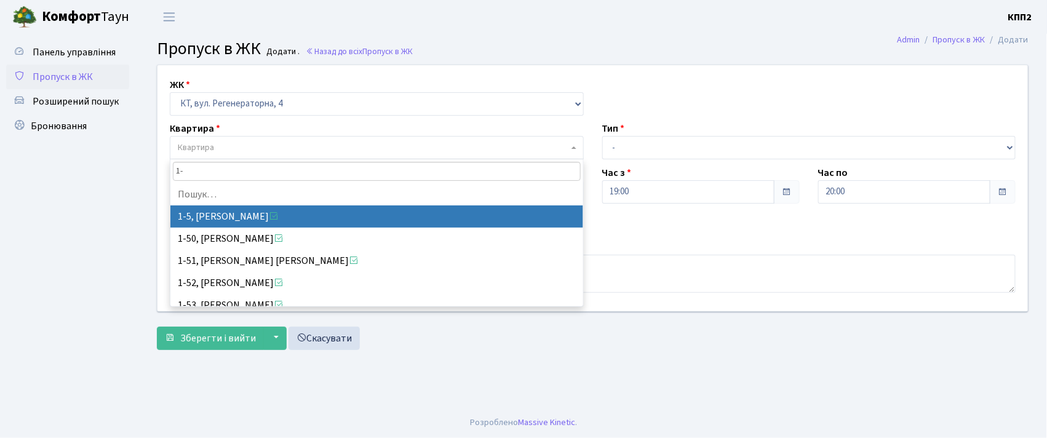
type input "1"
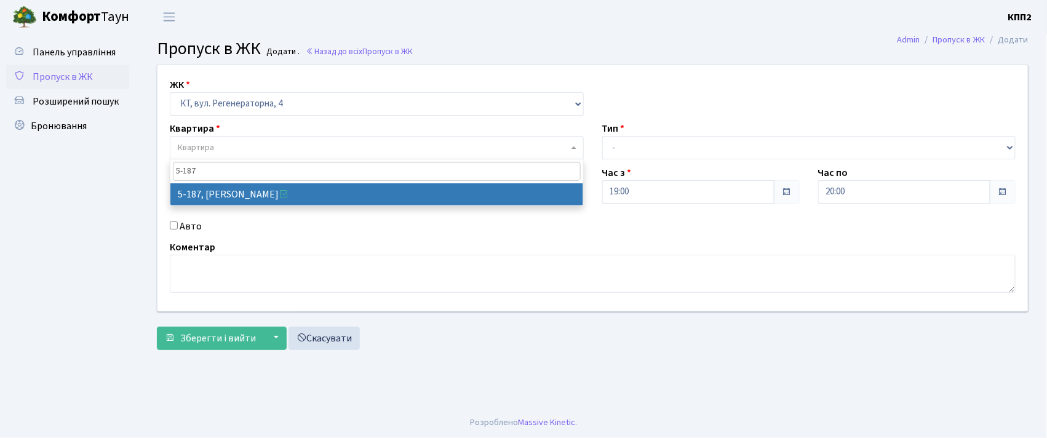
type input "5-187"
select select "2345"
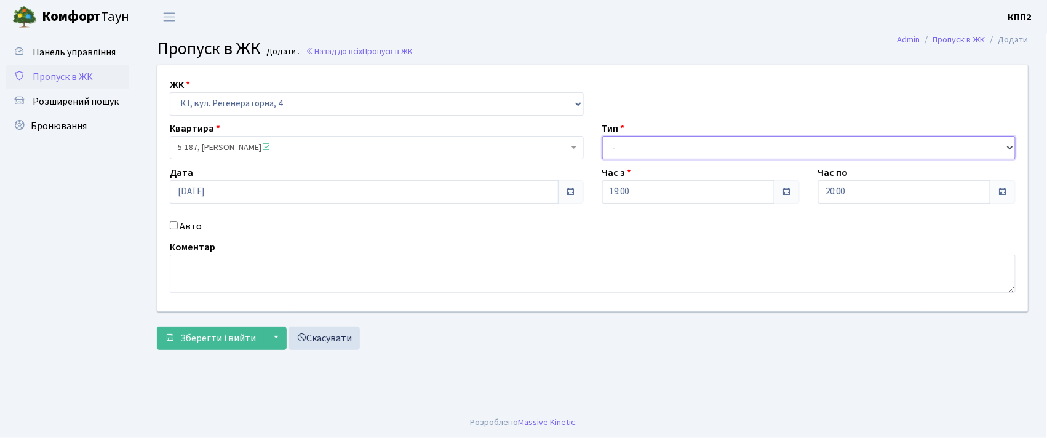
click at [651, 151] on select "- Доставка Таксі Гості Сервіс" at bounding box center [809, 147] width 414 height 23
select select "3"
click at [602, 136] on select "- Доставка Таксі Гості Сервіс" at bounding box center [809, 147] width 414 height 23
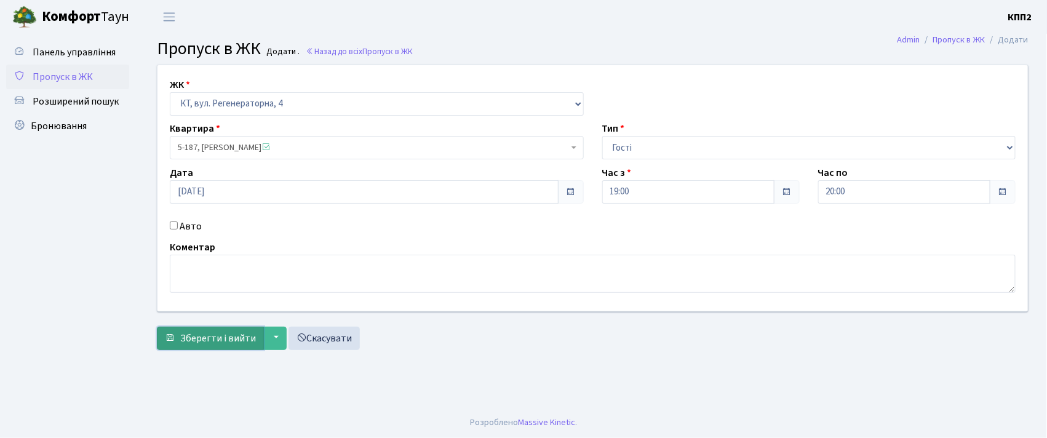
click at [229, 347] on button "Зберегти і вийти" at bounding box center [210, 338] width 107 height 23
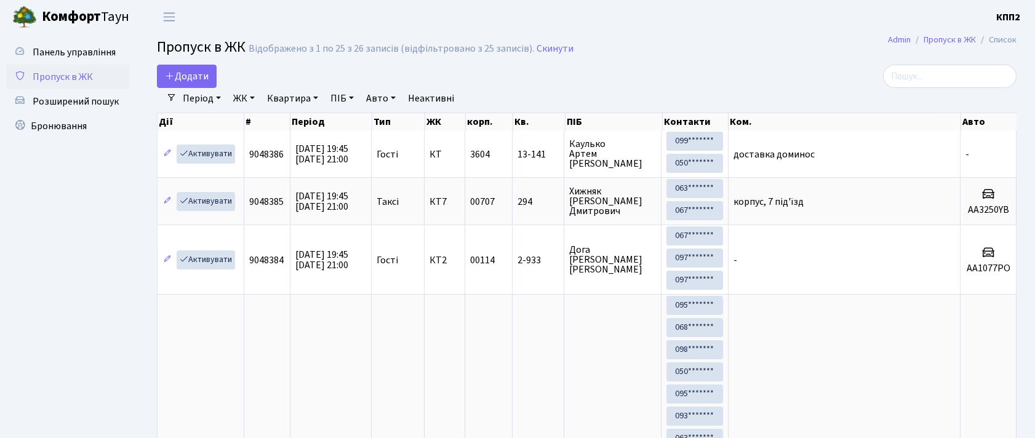
select select "25"
type input "2"
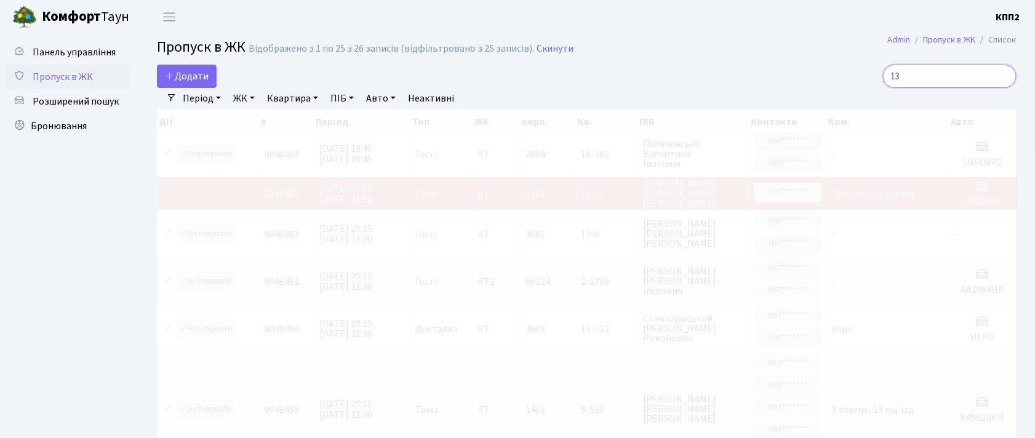
type input "1"
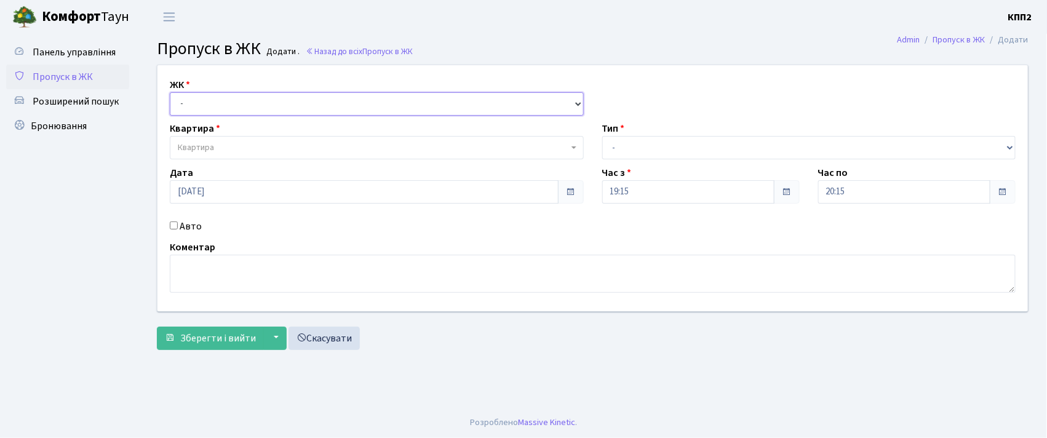
click at [271, 98] on select "- КТ, вул. Регенераторна, 4 КТ2, просп. [STREET_ADDRESS] [STREET_ADDRESS] [PERS…" at bounding box center [377, 103] width 414 height 23
select select "302"
click at [170, 92] on select "- КТ, вул. Регенераторна, 4 КТ2, просп. [STREET_ADDRESS] [STREET_ADDRESS] [PERS…" at bounding box center [377, 103] width 414 height 23
select select
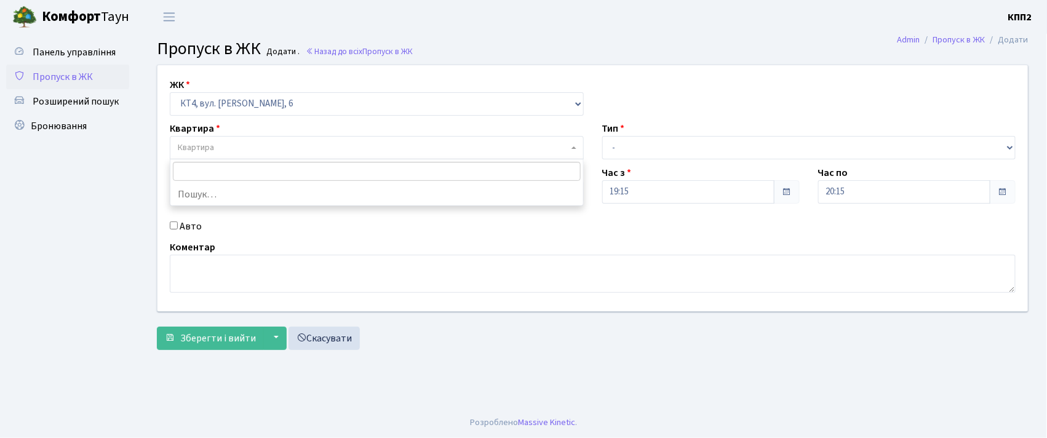
click at [286, 154] on span "Квартира" at bounding box center [377, 147] width 414 height 23
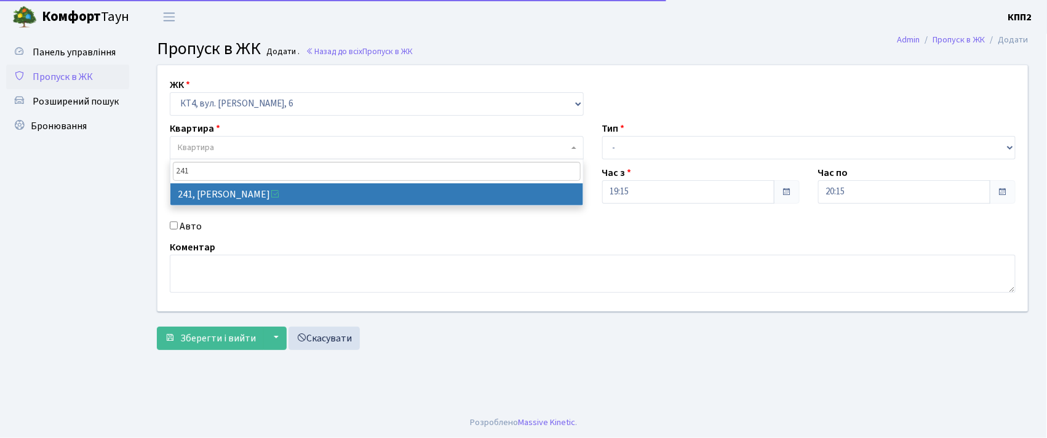
type input "241"
select select "16958"
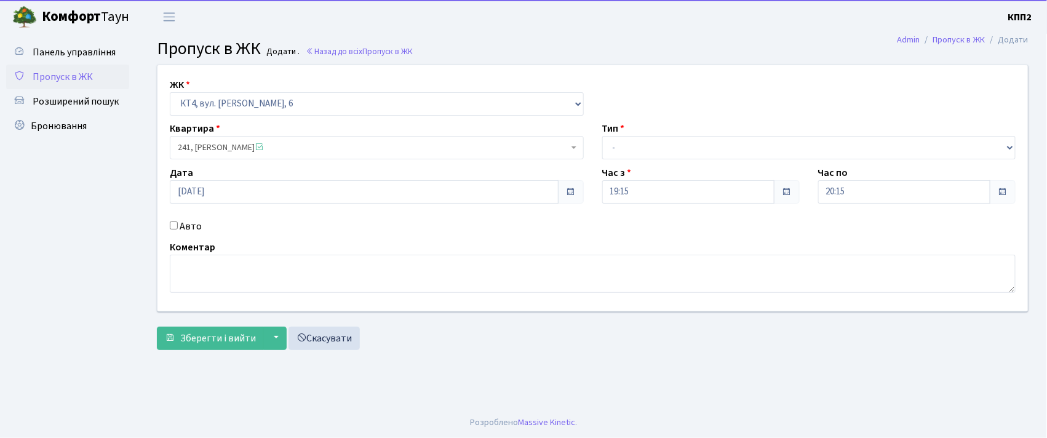
click at [188, 227] on label "Авто" at bounding box center [191, 226] width 22 height 15
click at [178, 227] on input "Авто" at bounding box center [174, 225] width 8 height 8
checkbox input "true"
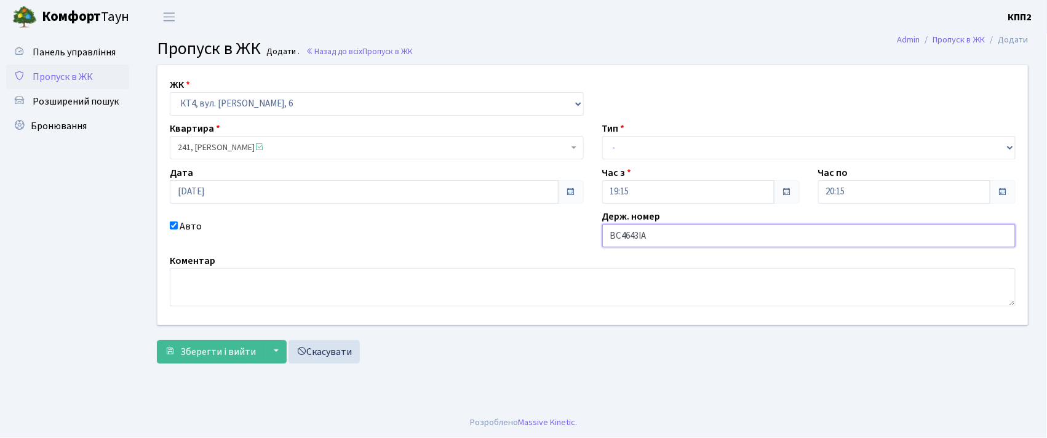
type input "ВС4643ІА"
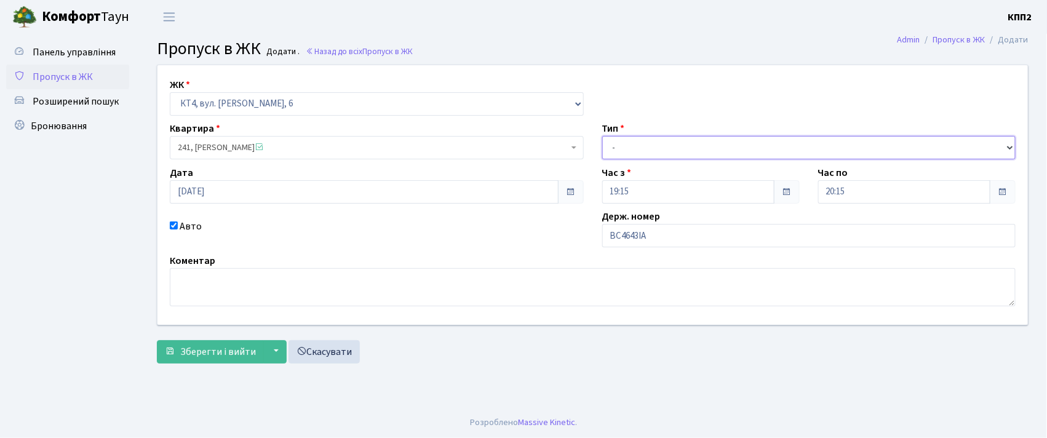
click at [743, 138] on select "- Доставка Таксі Гості Сервіс" at bounding box center [809, 147] width 414 height 23
select select "2"
click at [602, 136] on select "- Доставка Таксі Гості Сервіс" at bounding box center [809, 147] width 414 height 23
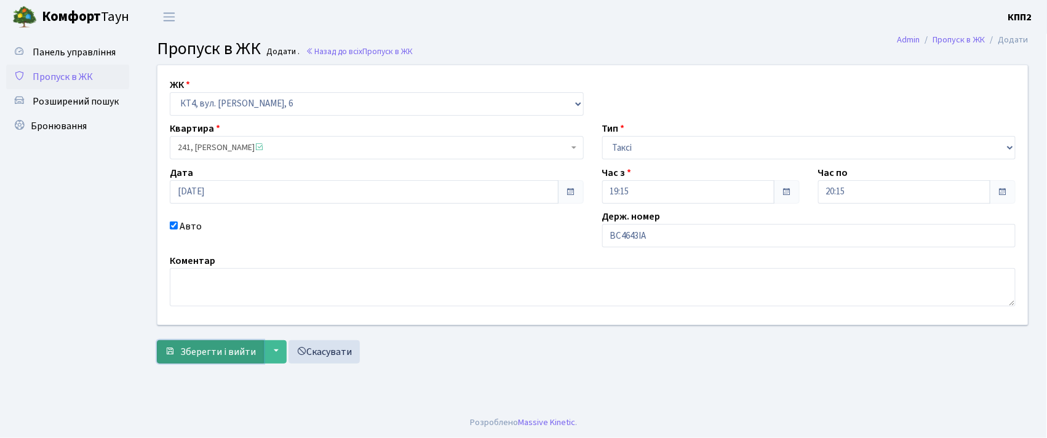
click at [180, 345] on button "Зберегти і вийти" at bounding box center [210, 351] width 107 height 23
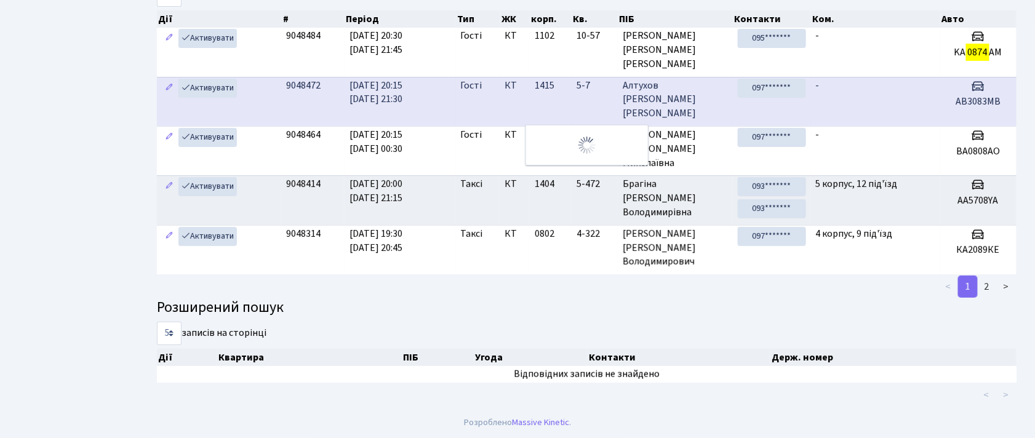
scroll to position [66, 0]
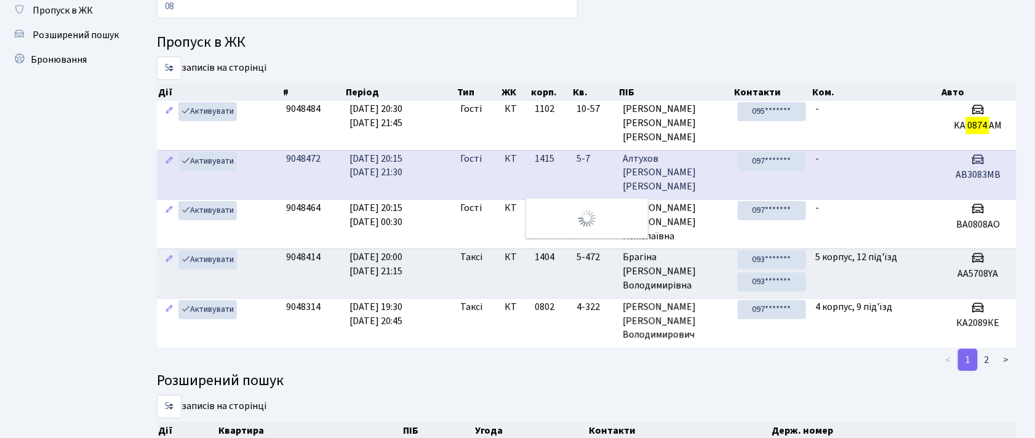
type input "0"
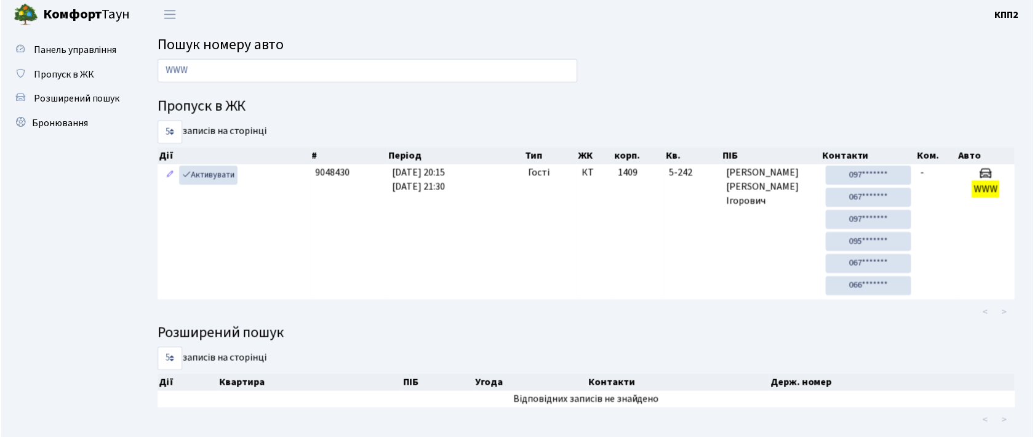
scroll to position [0, 0]
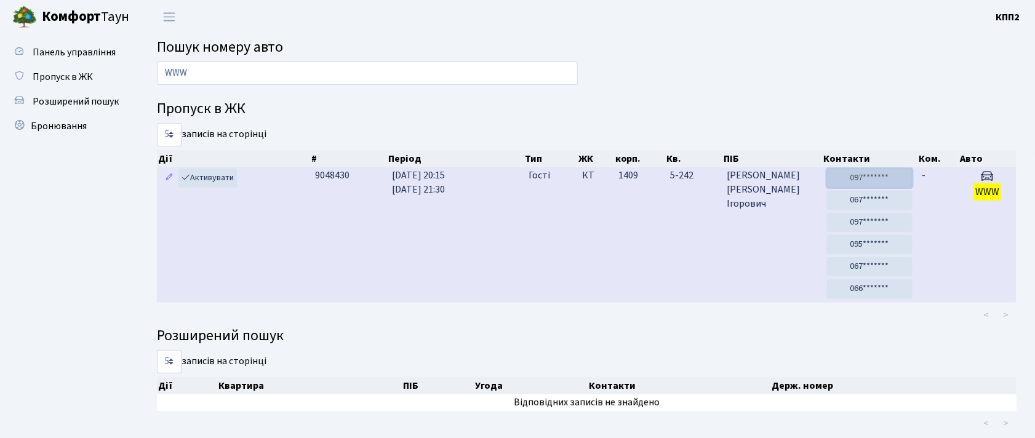
click at [887, 177] on link "097*******" at bounding box center [870, 178] width 86 height 19
click at [889, 200] on link "067*******" at bounding box center [870, 200] width 86 height 19
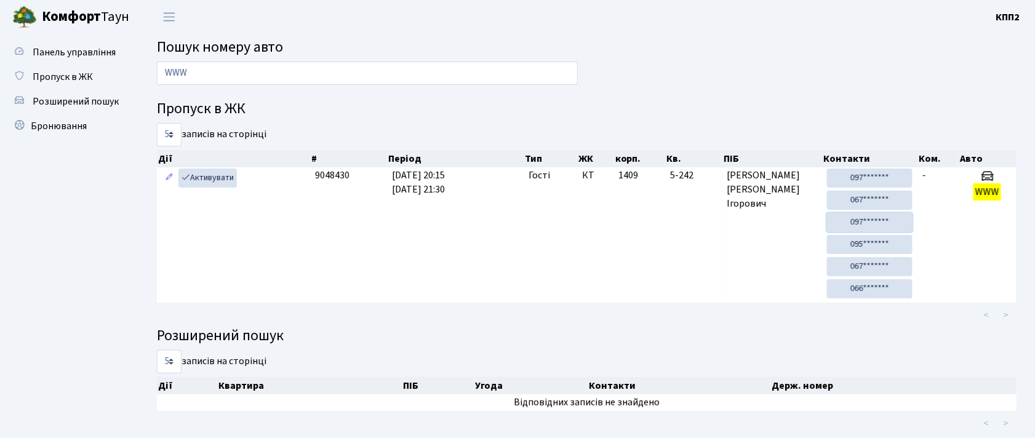
drag, startPoint x: 856, startPoint y: 222, endPoint x: 562, endPoint y: 65, distance: 333.6
click at [856, 222] on link "097*******" at bounding box center [870, 222] width 86 height 19
click at [348, 79] on input "WWW" at bounding box center [367, 73] width 421 height 23
type input "W"
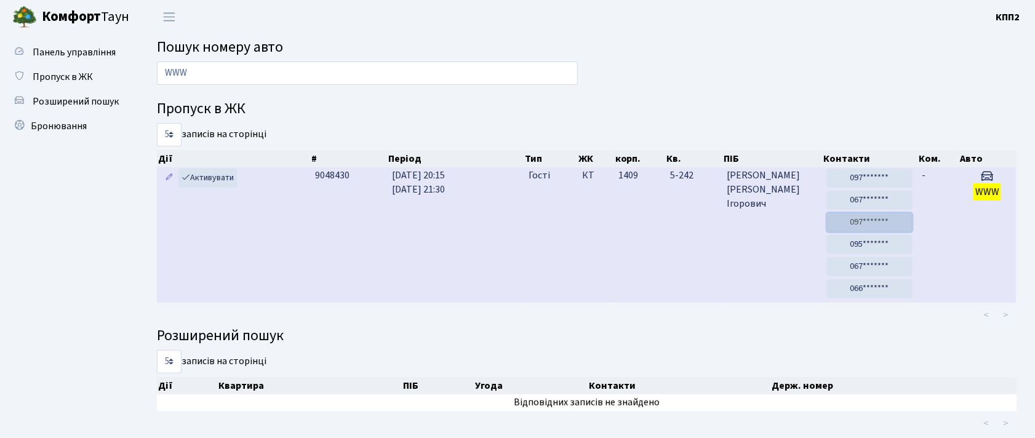
click at [896, 225] on link "097*******" at bounding box center [870, 222] width 86 height 19
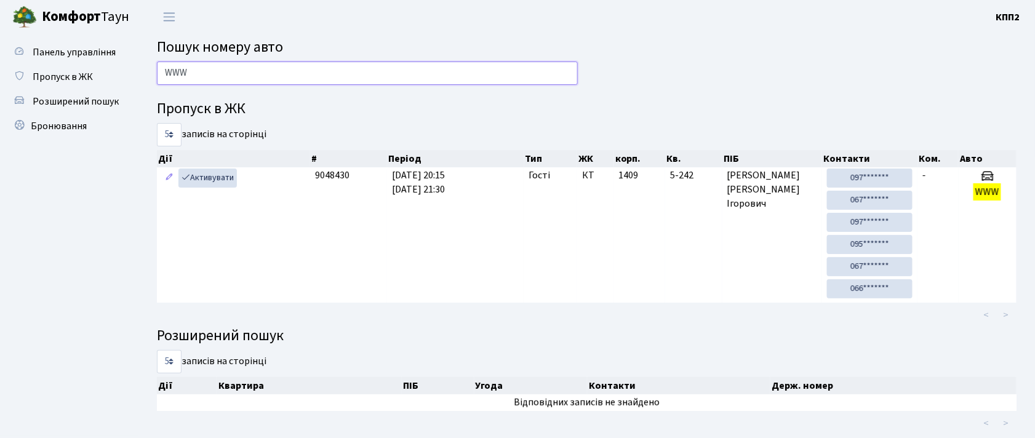
click at [570, 70] on input "WWW" at bounding box center [367, 73] width 421 height 23
type input "W"
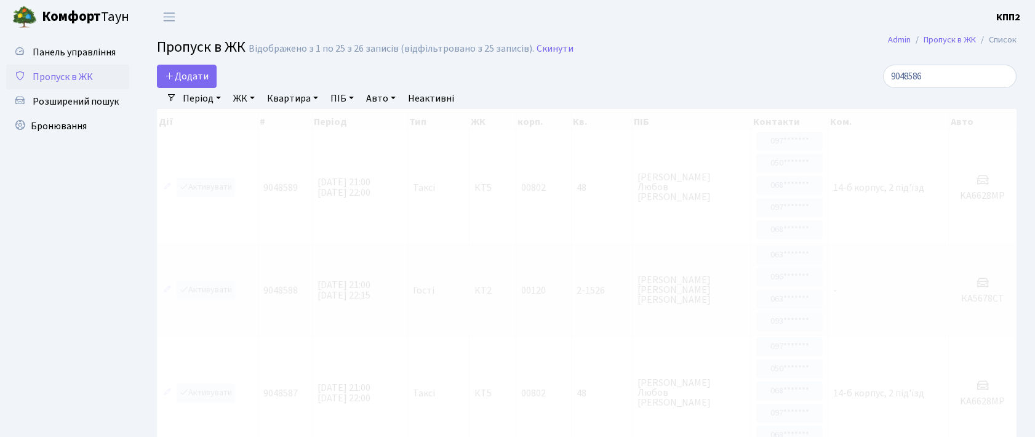
select select "25"
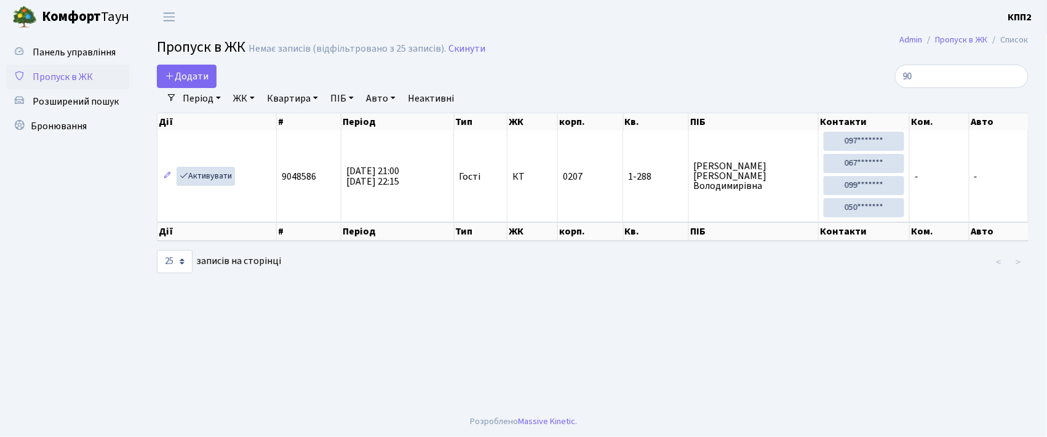
type input "9"
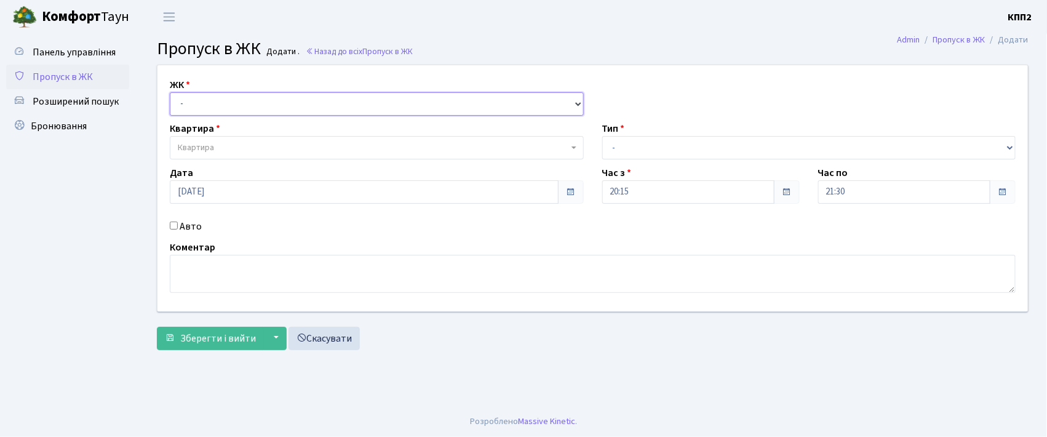
click at [343, 98] on select "- КТ, вул. Регенераторна, 4 КТ2, просп. [STREET_ADDRESS] [STREET_ADDRESS] [PERS…" at bounding box center [377, 103] width 414 height 23
select select "271"
click at [170, 92] on select "- КТ, вул. Регенераторна, 4 КТ2, просп. Соборності, 17 КТ3, вул. Березнева, 16 …" at bounding box center [377, 103] width 414 height 23
select select
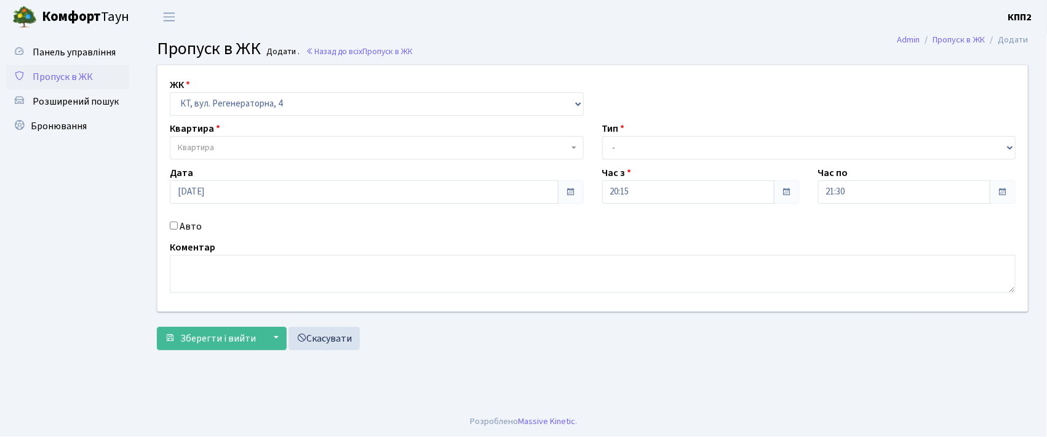
click at [370, 143] on span "Квартира" at bounding box center [373, 148] width 391 height 12
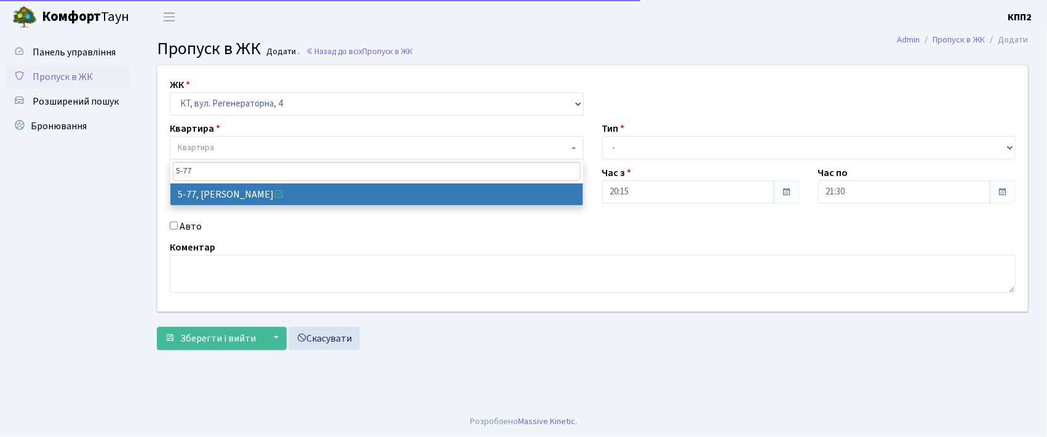
type input "5-77"
select select "2487"
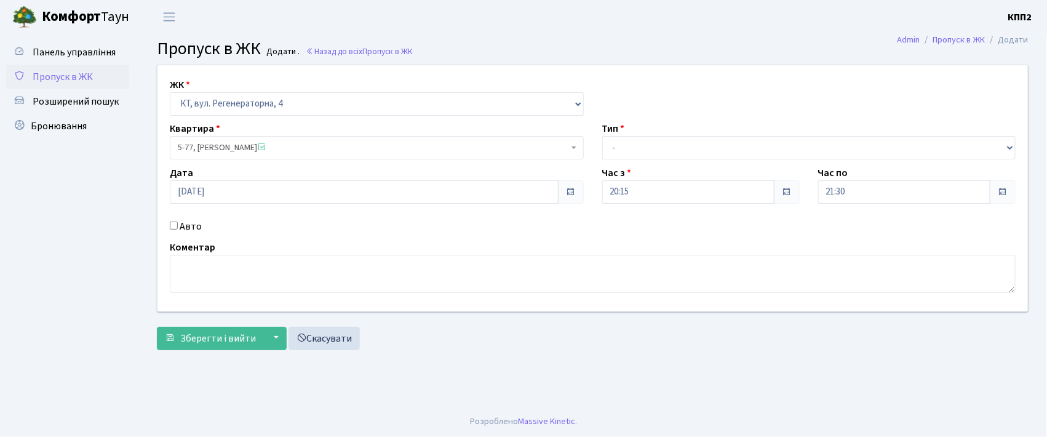
click at [190, 226] on label "Авто" at bounding box center [191, 226] width 22 height 15
click at [178, 226] on input "Авто" at bounding box center [174, 225] width 8 height 8
checkbox input "true"
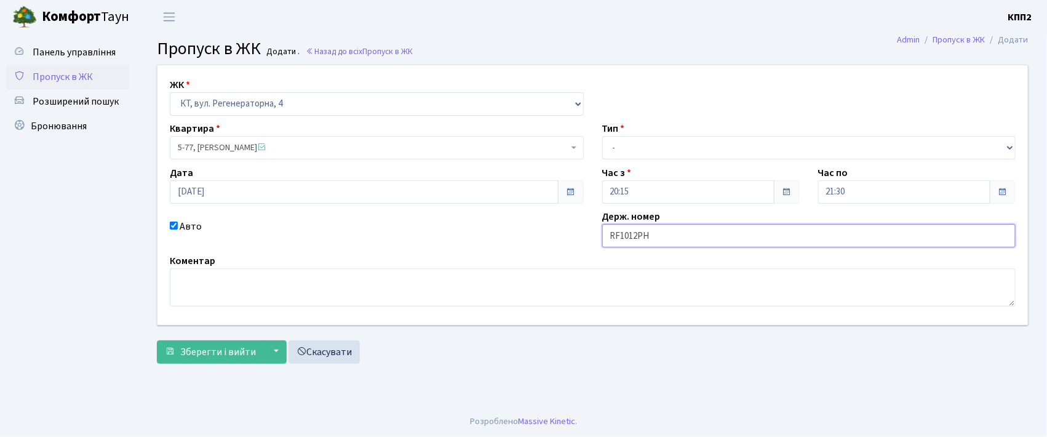
click at [619, 234] on input "RF1012РН" at bounding box center [809, 235] width 414 height 23
type input "КА1012РН"
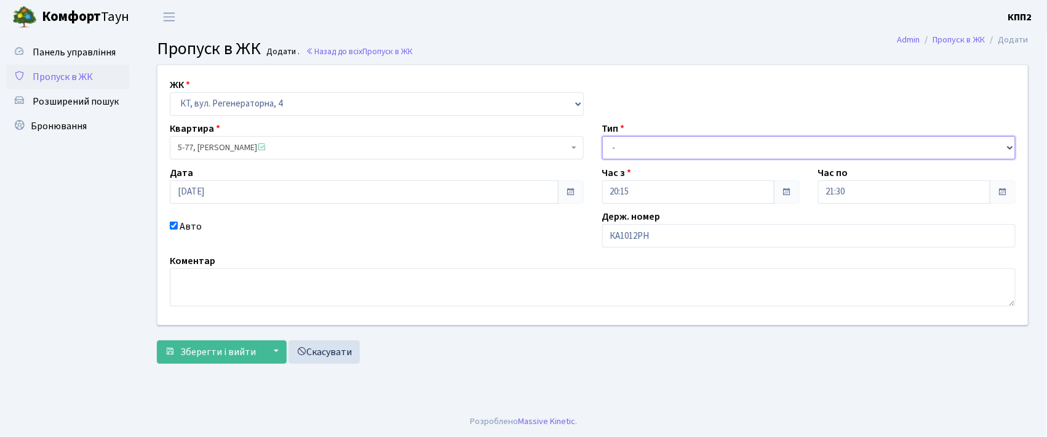
drag, startPoint x: 662, startPoint y: 151, endPoint x: 662, endPoint y: 158, distance: 6.8
click at [662, 156] on select "- Доставка Таксі Гості Сервіс" at bounding box center [809, 147] width 414 height 23
select select "3"
click at [602, 136] on select "- Доставка Таксі Гості Сервіс" at bounding box center [809, 147] width 414 height 23
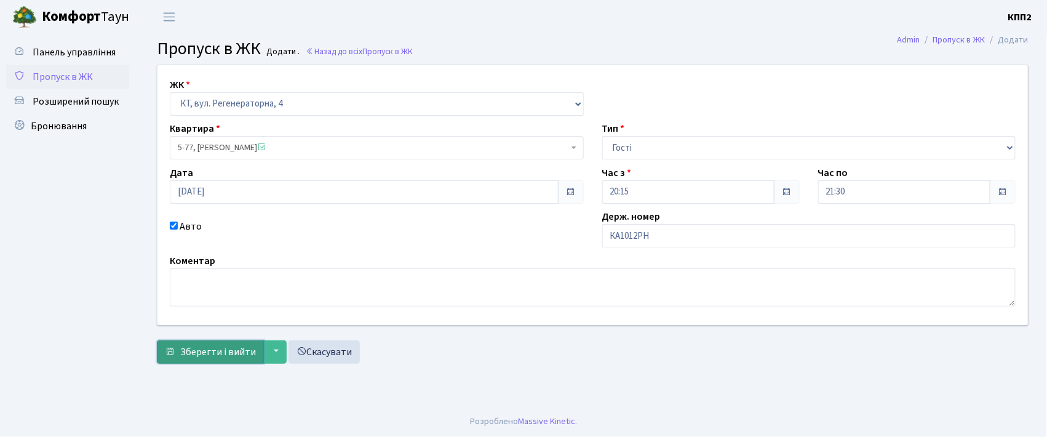
click at [221, 361] on button "Зберегти і вийти" at bounding box center [210, 351] width 107 height 23
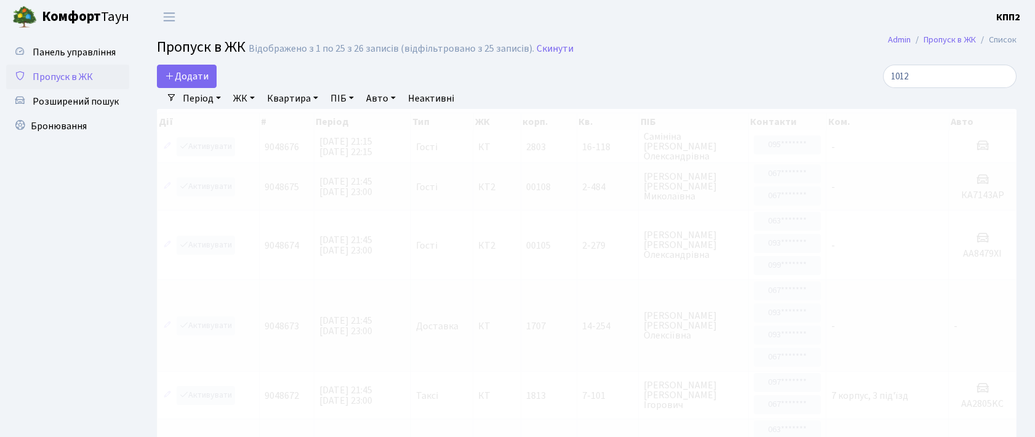
select select "25"
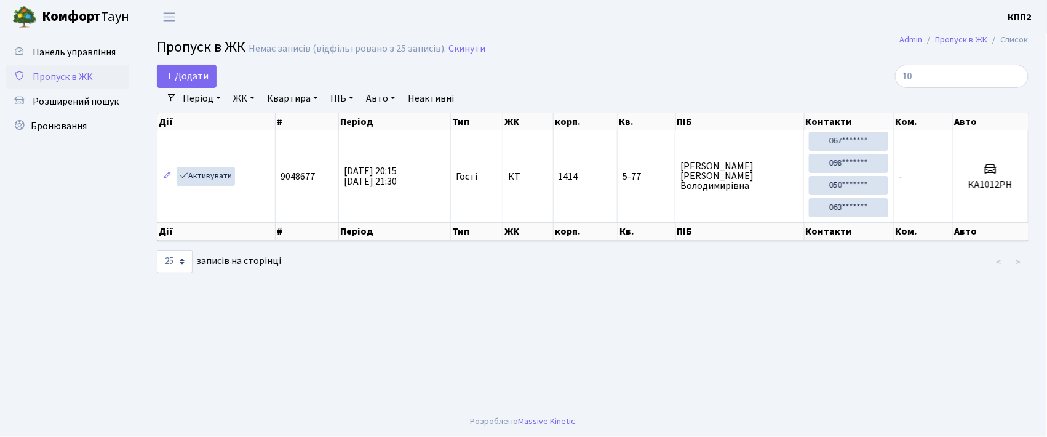
type input "1"
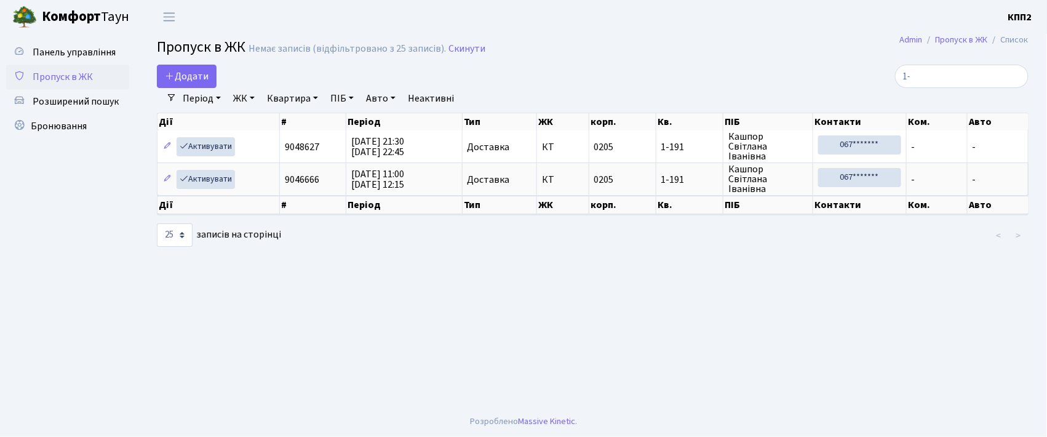
type input "1"
